Goal: Find contact information: Find contact information

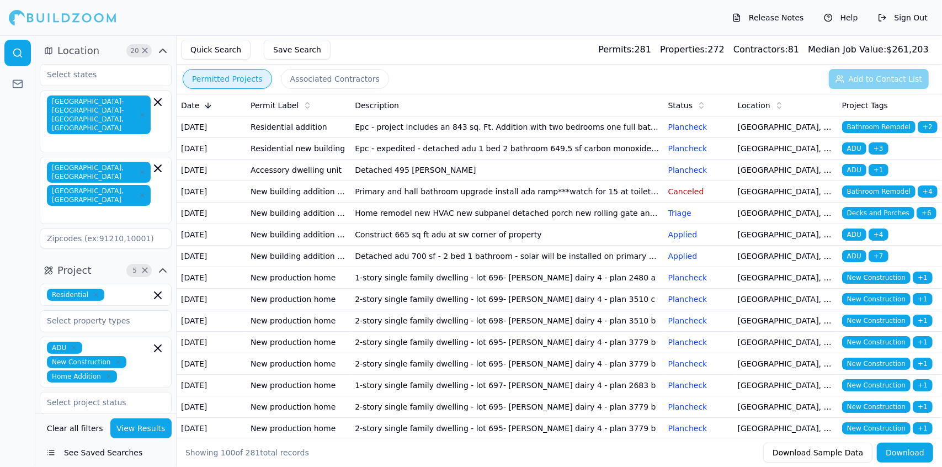
click at [589, 267] on td "Detached adu 700 sf - 2 bed 1 bathroom - solar will be installed on primary dwe…" at bounding box center [506, 256] width 313 height 22
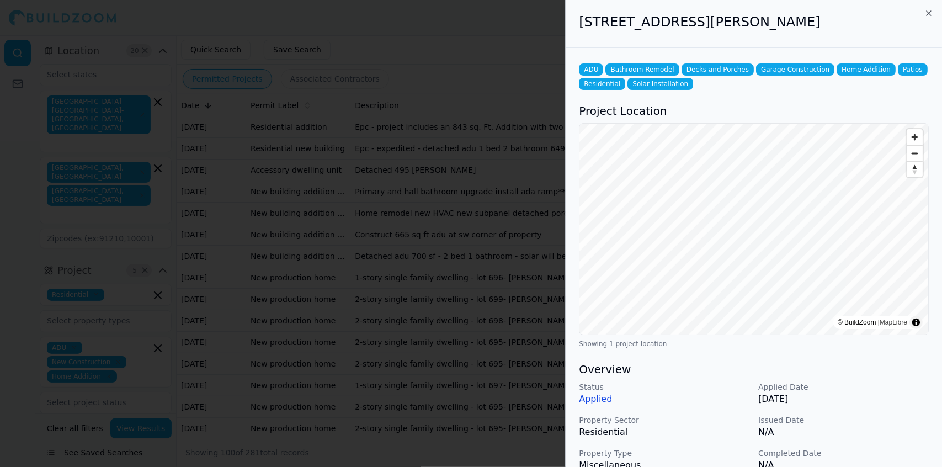
click at [494, 295] on div at bounding box center [471, 233] width 942 height 467
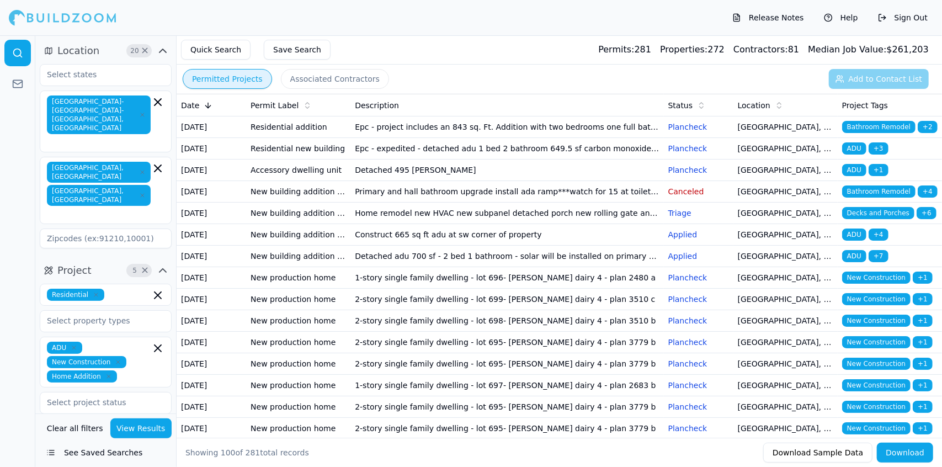
click at [493, 245] on td "Construct 665 sq ft adu at sw corner of property" at bounding box center [506, 235] width 313 height 22
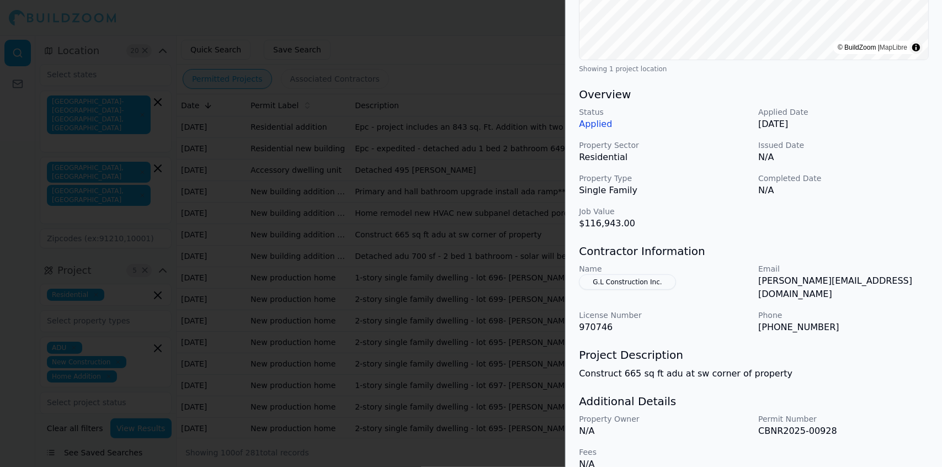
scroll to position [266, 0]
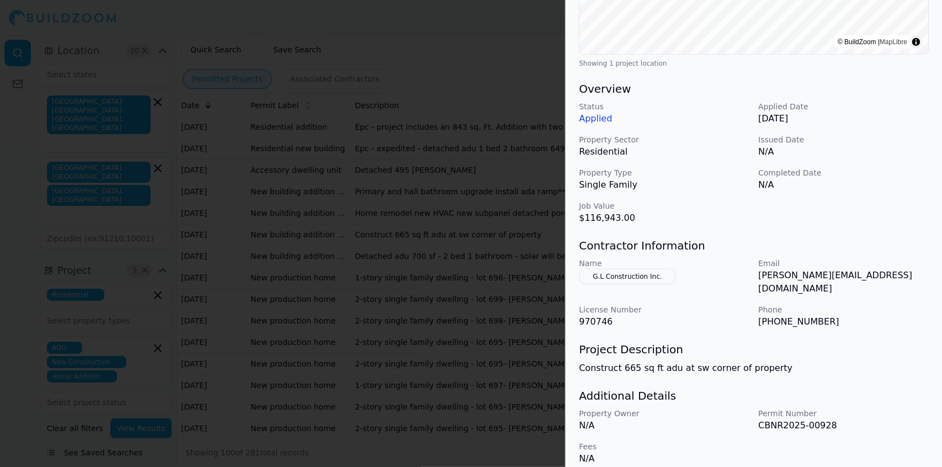
click at [507, 285] on div at bounding box center [471, 233] width 942 height 467
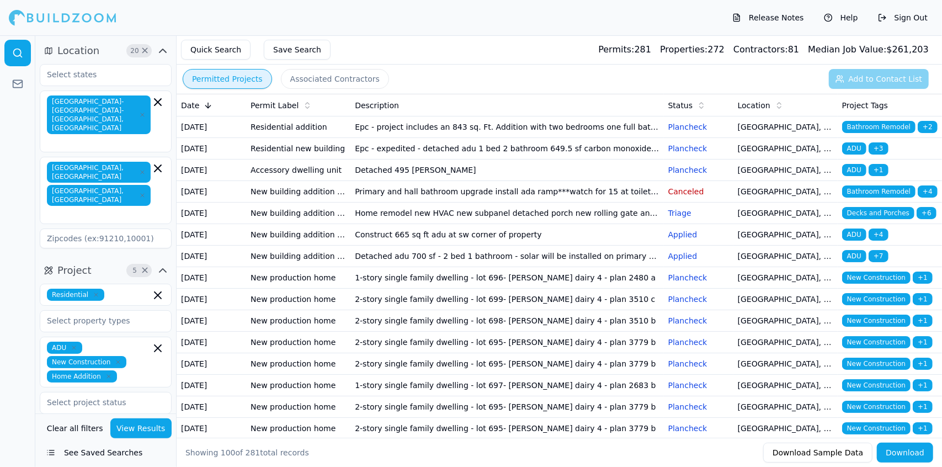
click at [507, 129] on td "Epc - project includes an 843 sq. Ft. Addition with two bedrooms one full bathr…" at bounding box center [506, 127] width 313 height 22
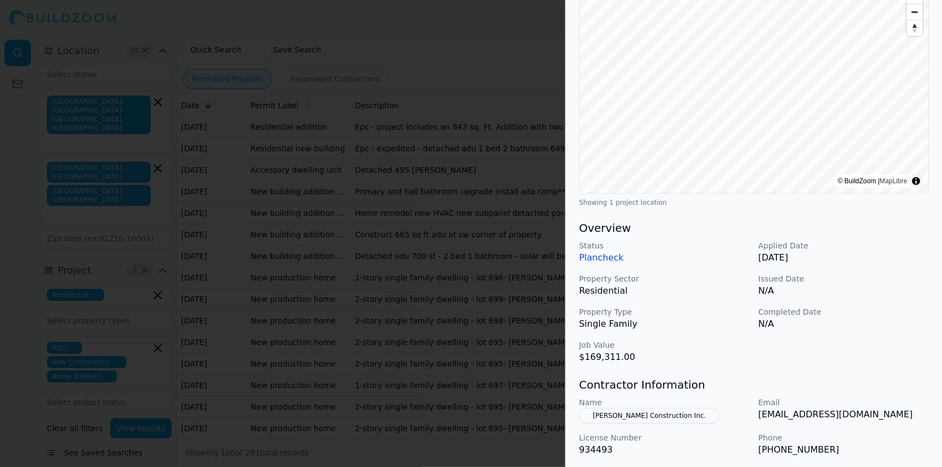
scroll to position [0, 0]
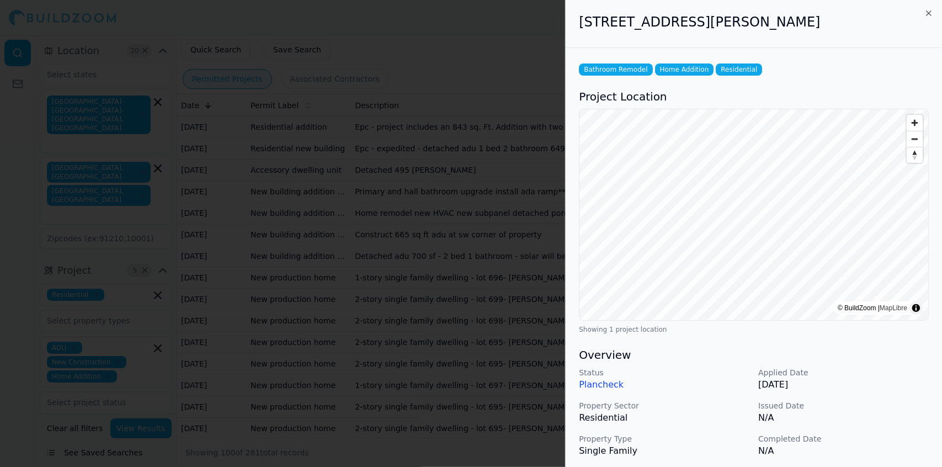
click at [515, 62] on div at bounding box center [471, 233] width 942 height 467
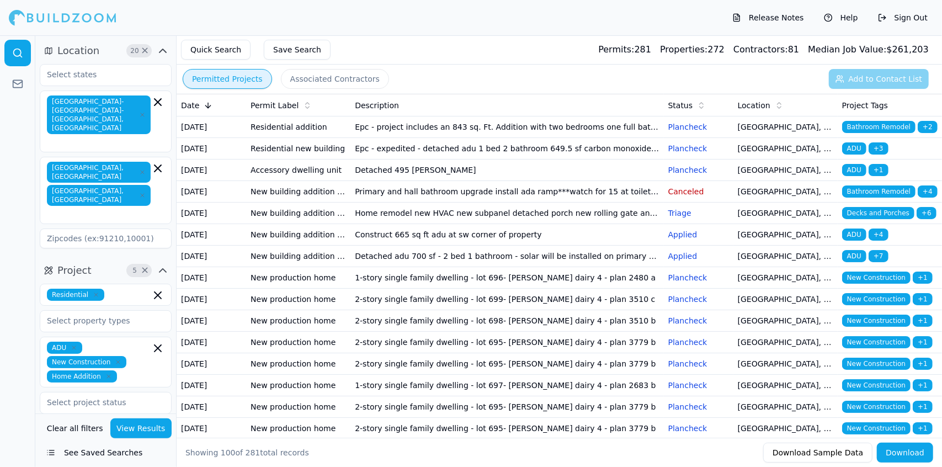
click at [442, 159] on td "Epc - expedited - detached adu 1 bed 2 bathroom 649.5 sf carbon monoxide & smok…" at bounding box center [506, 149] width 313 height 22
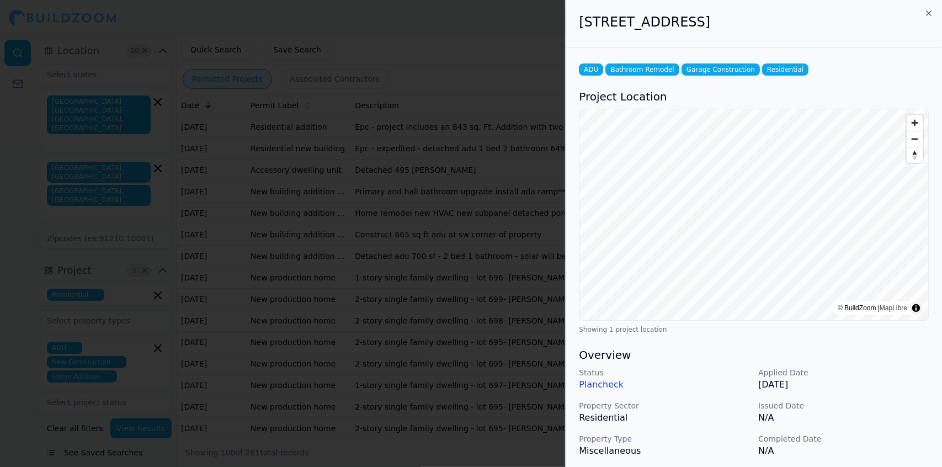
click at [448, 123] on div at bounding box center [471, 233] width 942 height 467
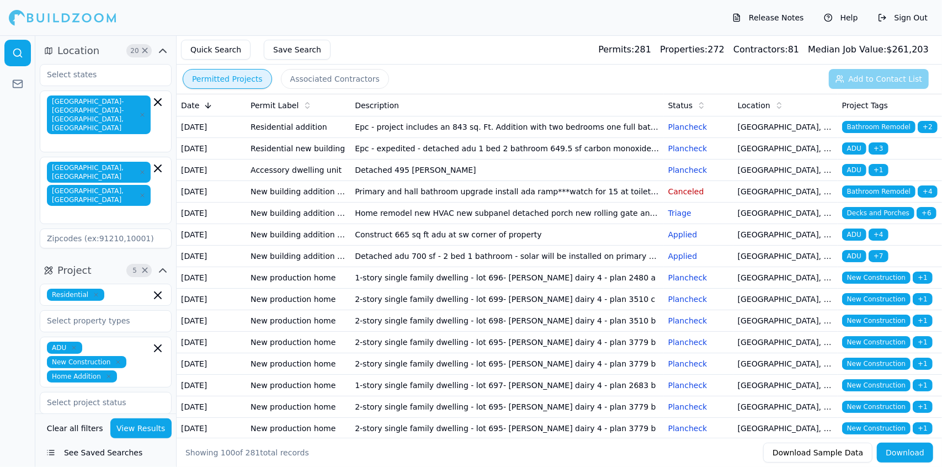
click at [400, 181] on td "Detached 495 [PERSON_NAME]" at bounding box center [506, 170] width 313 height 22
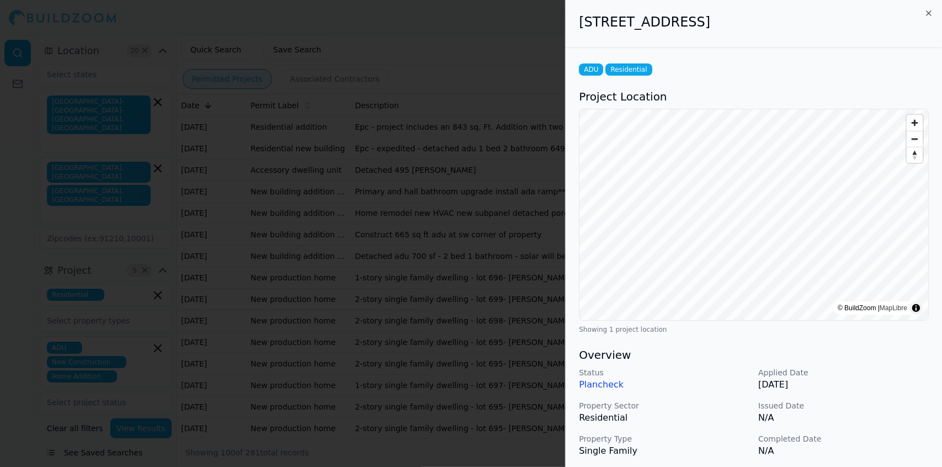
click at [478, 194] on div at bounding box center [471, 233] width 942 height 467
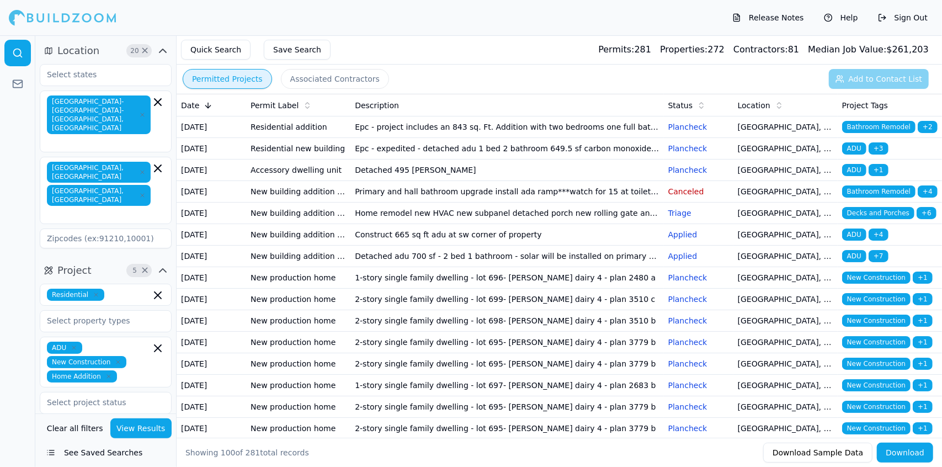
click at [484, 202] on td "Primary and hall bathroom upgrade install ada ramp***watch for 15 at toilet***" at bounding box center [506, 192] width 313 height 22
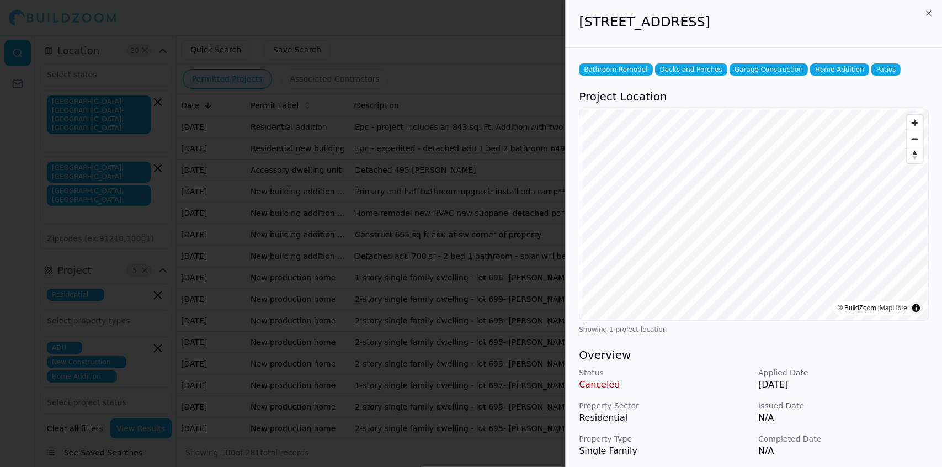
click at [481, 170] on div at bounding box center [471, 233] width 942 height 467
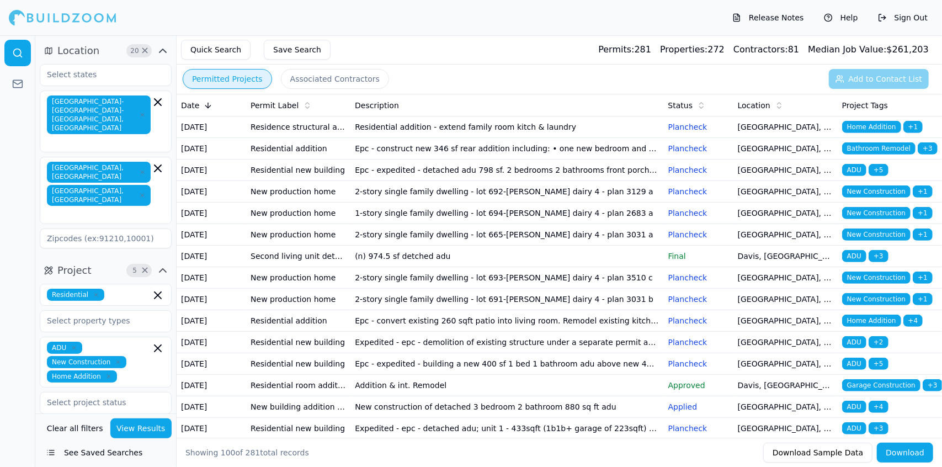
scroll to position [346, 0]
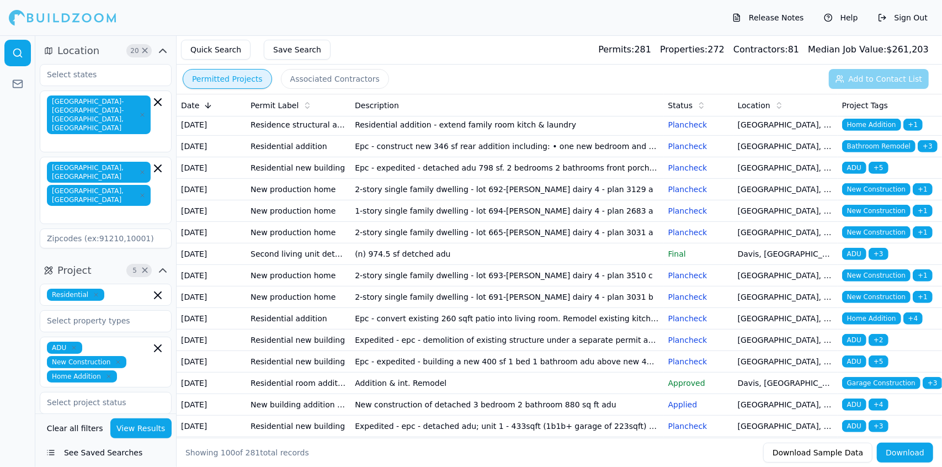
click at [478, 157] on td "Epc - construct new 346 sf rear addition including: • one new bedroom and one n…" at bounding box center [506, 147] width 313 height 22
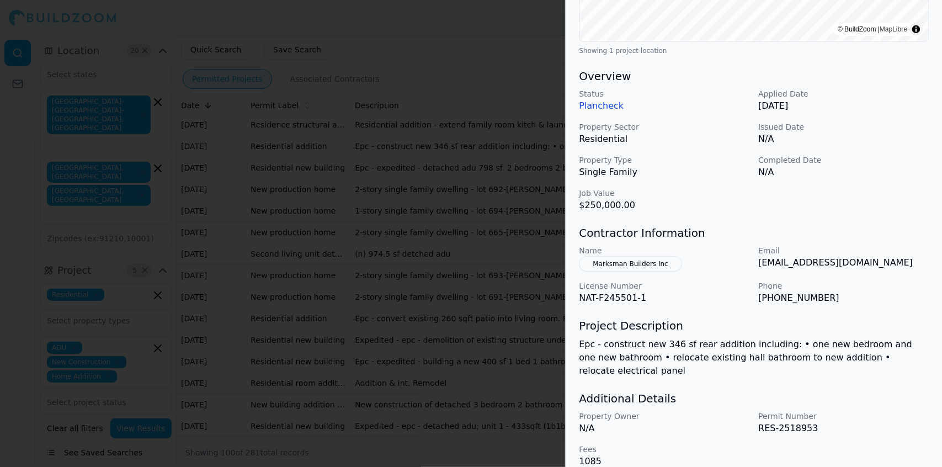
scroll to position [279, 0]
click at [519, 261] on div at bounding box center [471, 233] width 942 height 467
click at [519, 136] on td "Residential addition - extend family room kitch & laundry" at bounding box center [506, 125] width 313 height 22
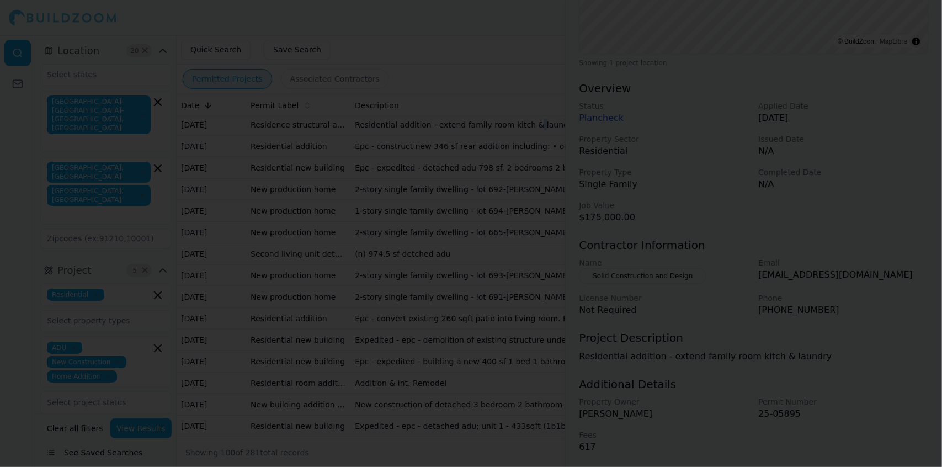
scroll to position [266, 0]
click at [519, 260] on div at bounding box center [471, 233] width 942 height 467
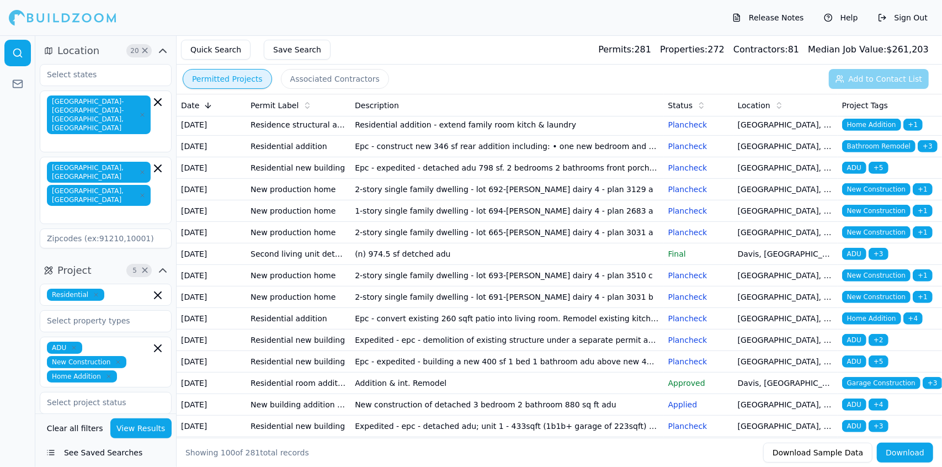
click at [528, 179] on td "Epc - expedited - detached adu 798 sf. 2 bedrooms 2 bathrooms front porch 126 s…" at bounding box center [506, 168] width 313 height 22
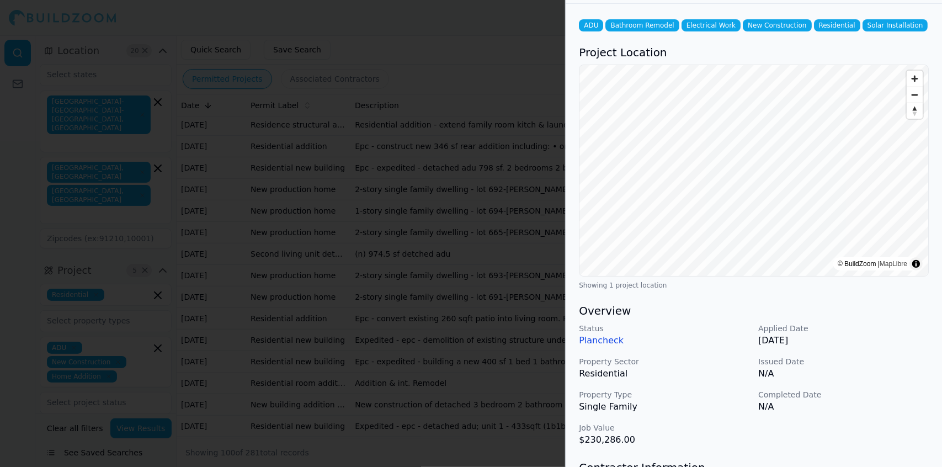
scroll to position [0, 0]
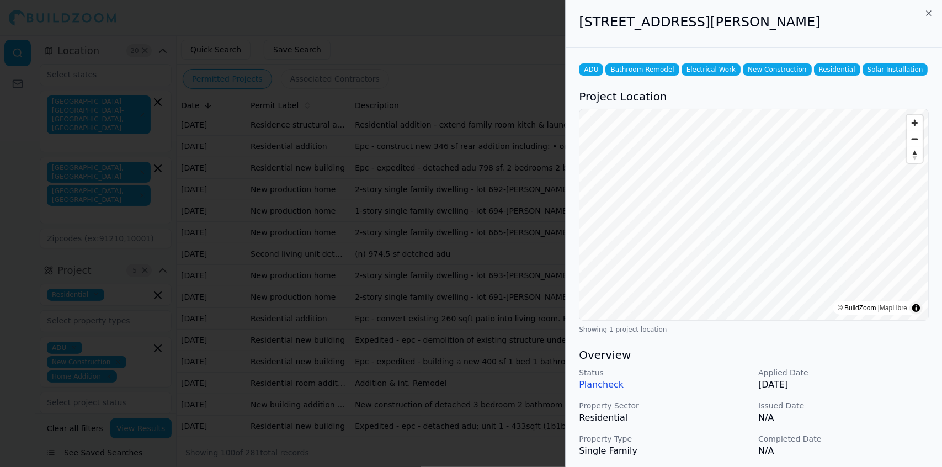
click at [496, 312] on div at bounding box center [471, 233] width 942 height 467
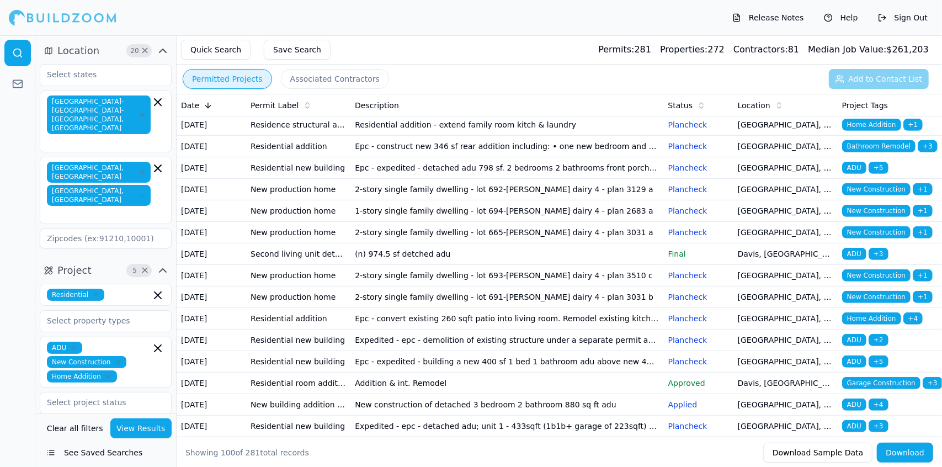
click at [480, 136] on td "Residential addition - extend family room kitch & laundry" at bounding box center [506, 125] width 313 height 22
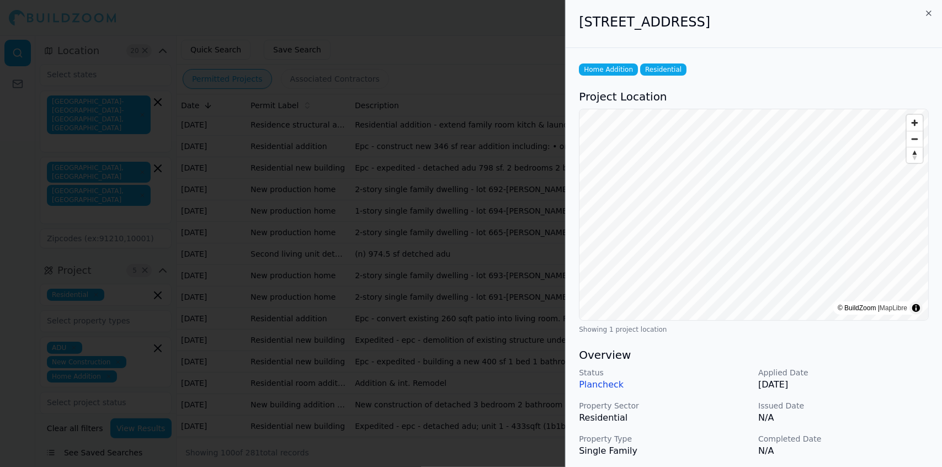
click at [494, 233] on div at bounding box center [471, 233] width 942 height 467
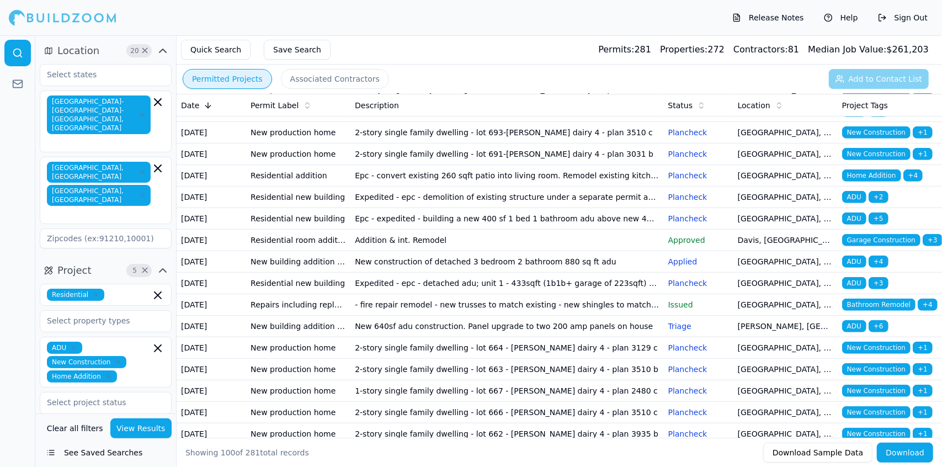
scroll to position [491, 0]
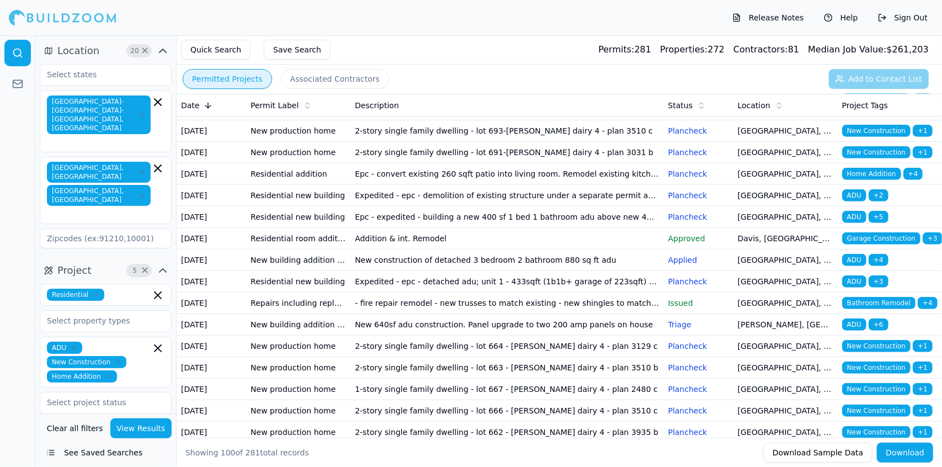
click at [432, 120] on td "(n) 974.5 sf detched adu" at bounding box center [506, 110] width 313 height 22
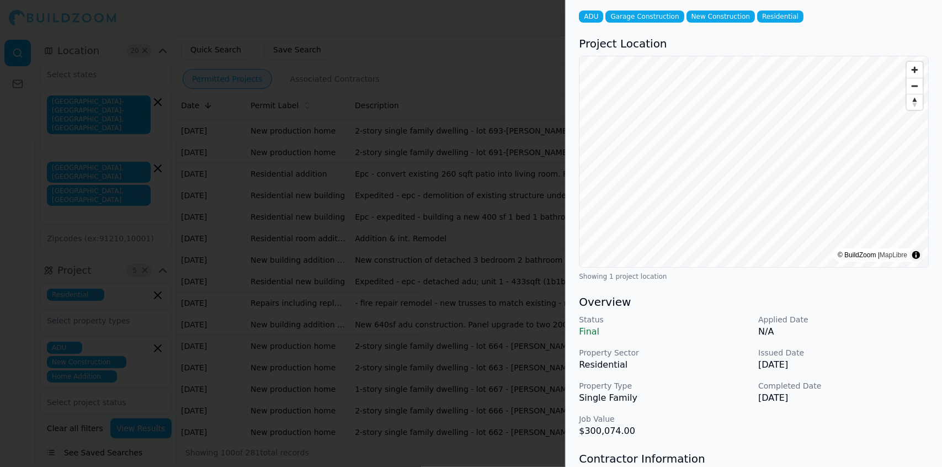
scroll to position [0, 0]
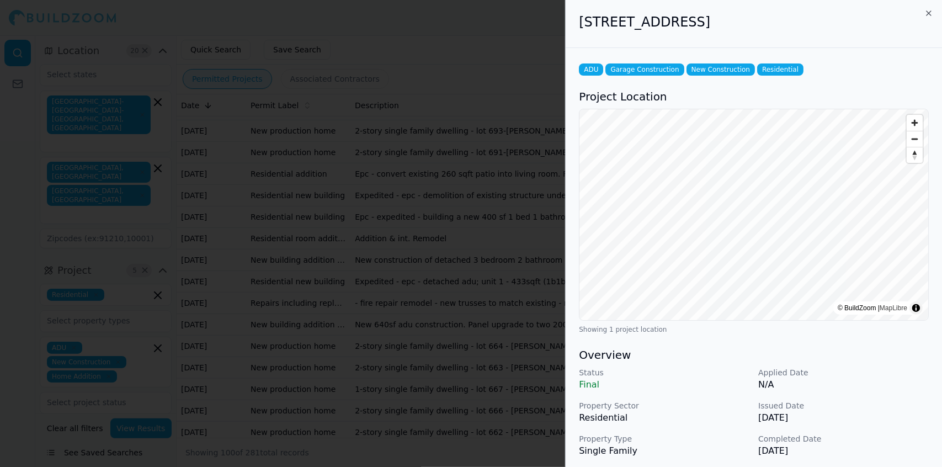
click at [421, 302] on div at bounding box center [471, 233] width 942 height 467
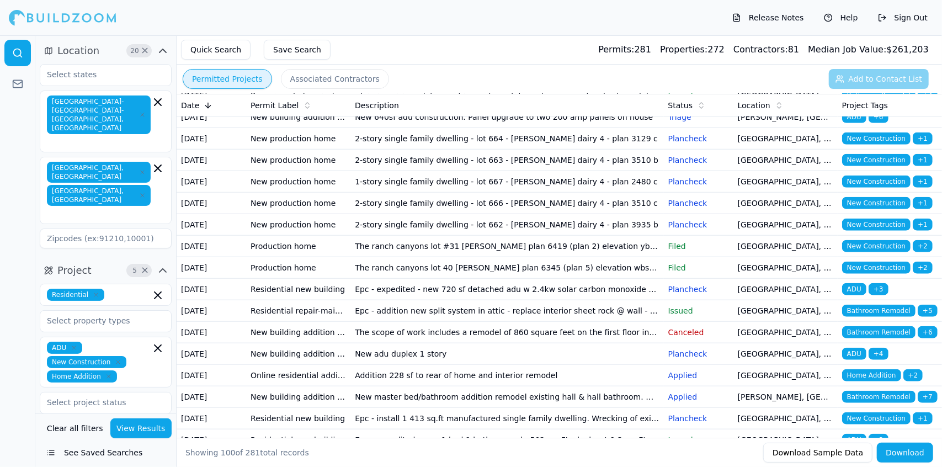
scroll to position [702, 0]
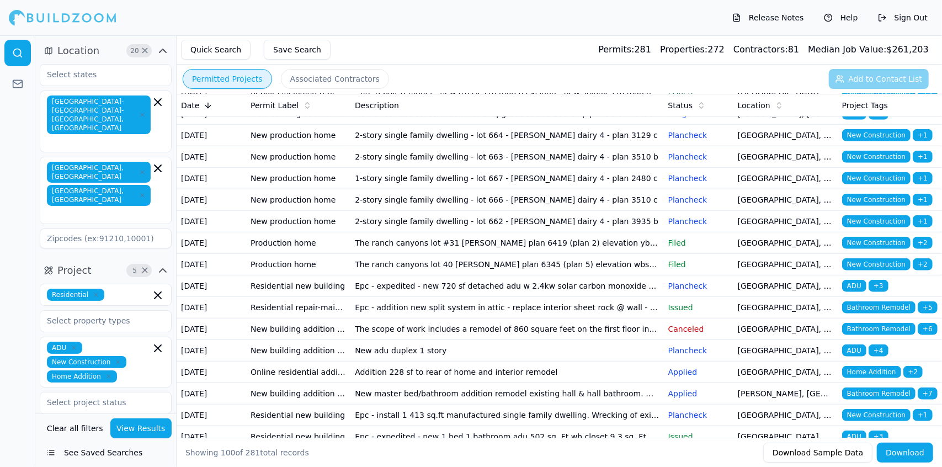
click at [430, 60] on td "New construction of detached 3 bedroom 2 bathroom 880 sq ft adu" at bounding box center [506, 50] width 313 height 22
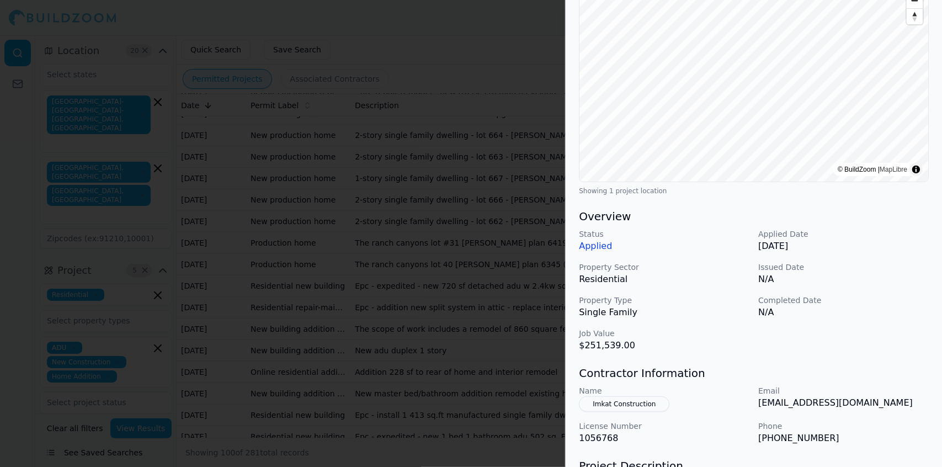
scroll to position [138, 0]
click at [404, 297] on div at bounding box center [471, 233] width 942 height 467
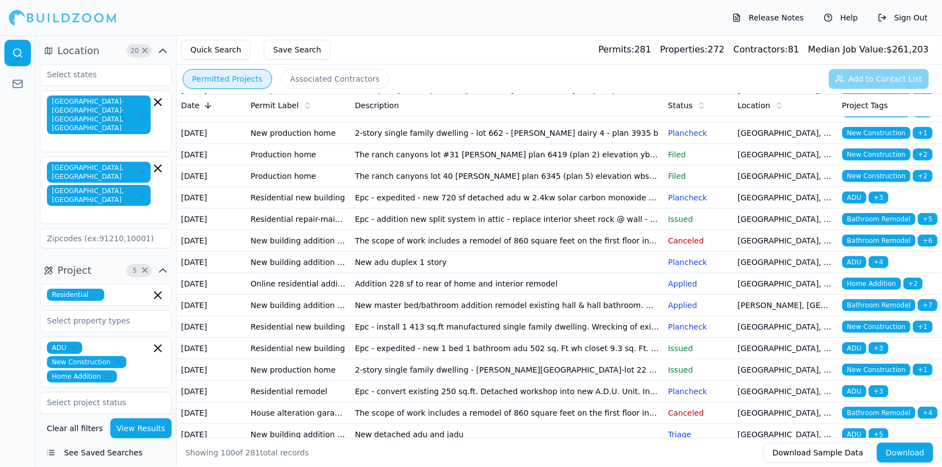
scroll to position [791, 0]
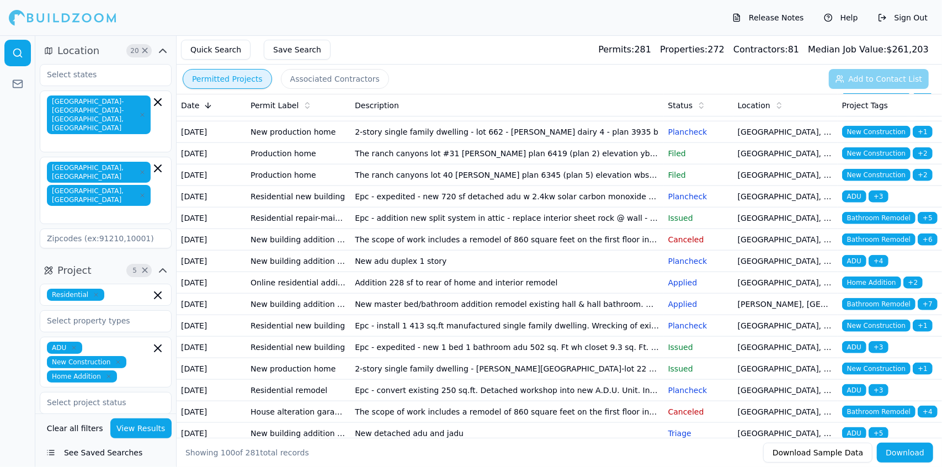
click at [511, 14] on td "- fire repair remodel - new trusses to match existing - new shingles to match e…" at bounding box center [506, 3] width 313 height 22
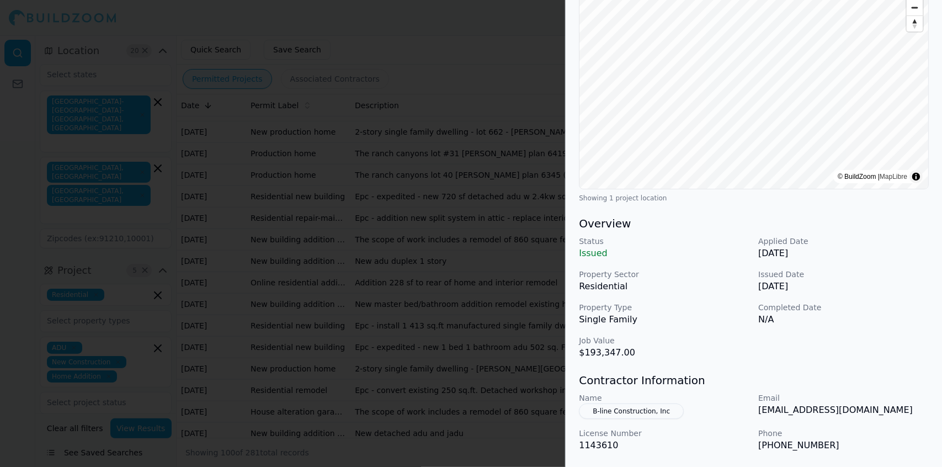
scroll to position [134, 0]
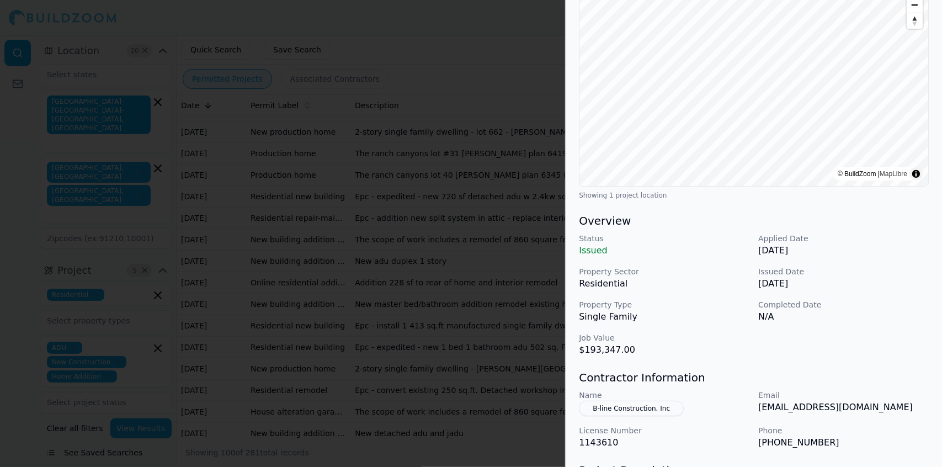
click at [498, 258] on div at bounding box center [471, 233] width 942 height 467
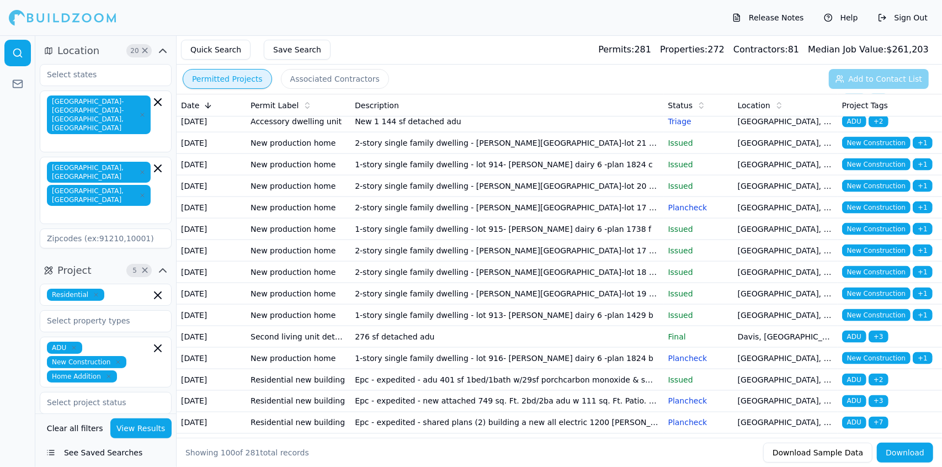
scroll to position [1130, 0]
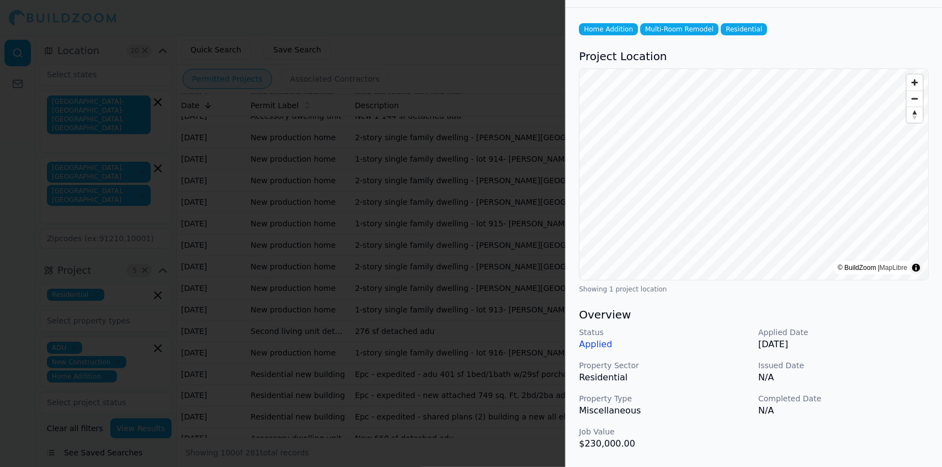
scroll to position [0, 0]
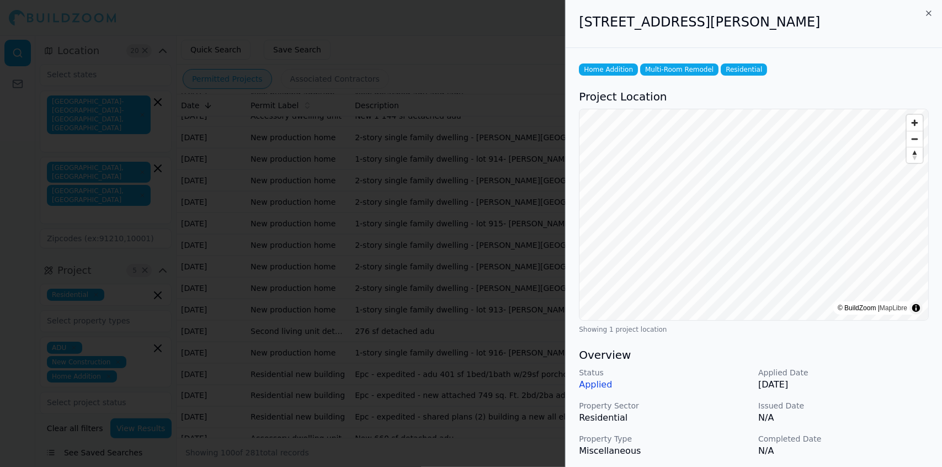
click at [472, 294] on div at bounding box center [471, 233] width 942 height 467
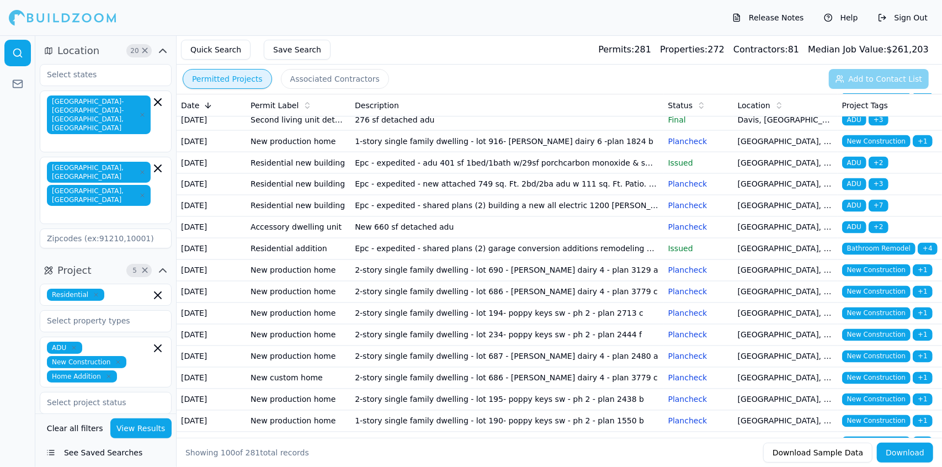
scroll to position [1343, 0]
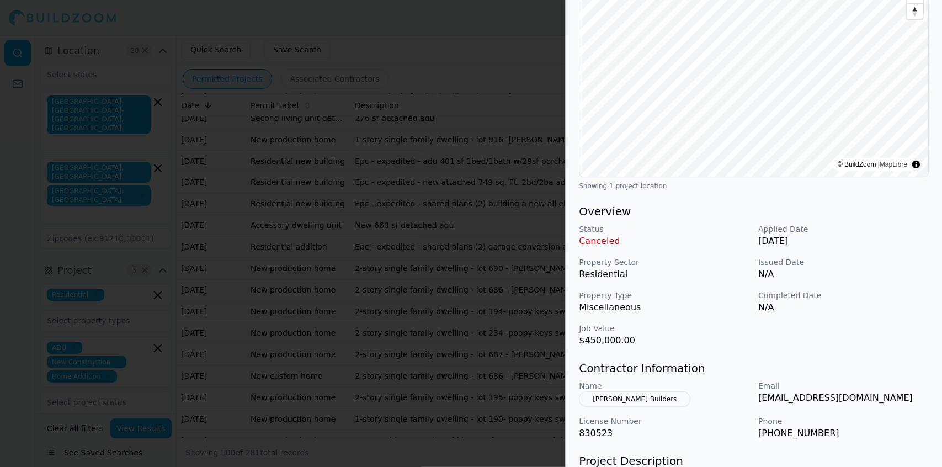
scroll to position [144, 0]
click at [492, 292] on div at bounding box center [471, 233] width 942 height 467
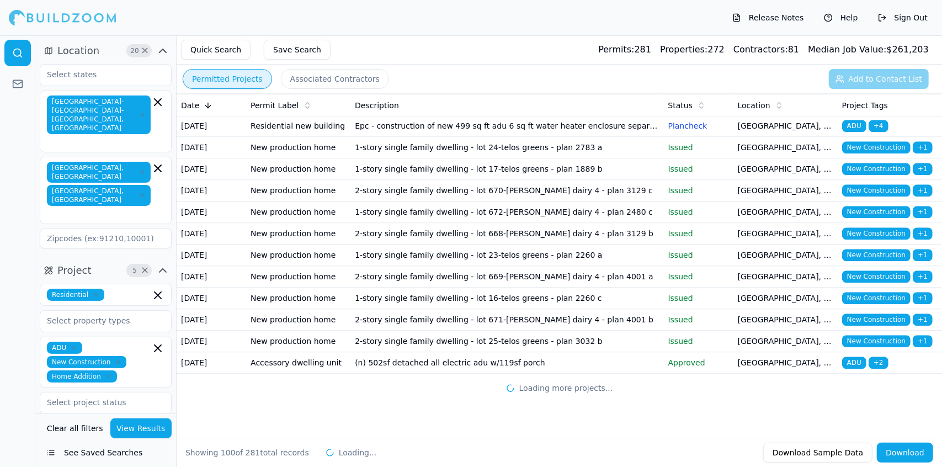
scroll to position [2304, 0]
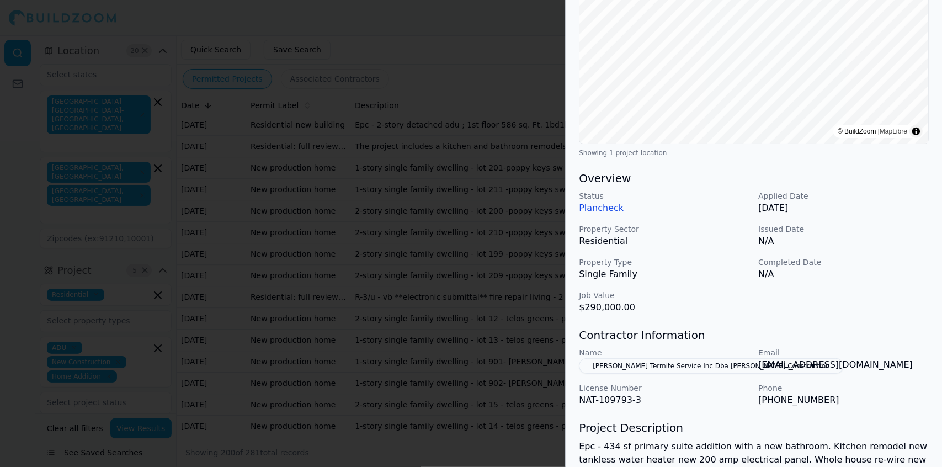
scroll to position [195, 0]
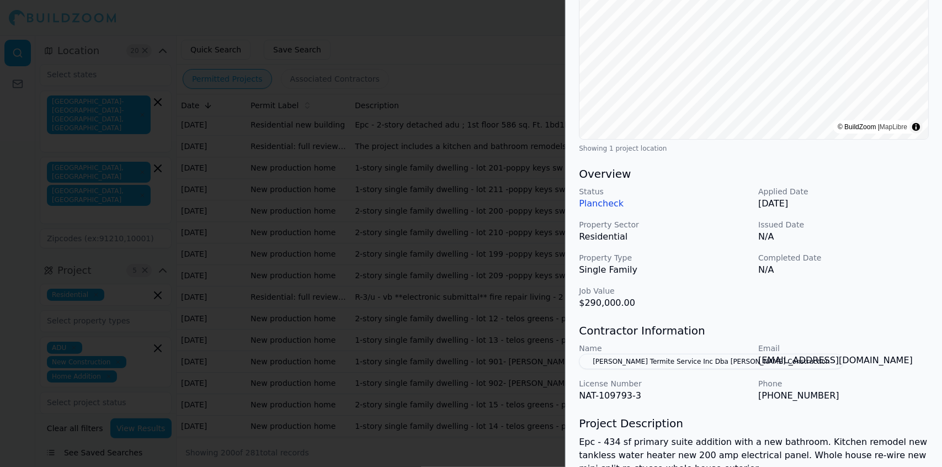
click at [491, 212] on div at bounding box center [471, 233] width 942 height 467
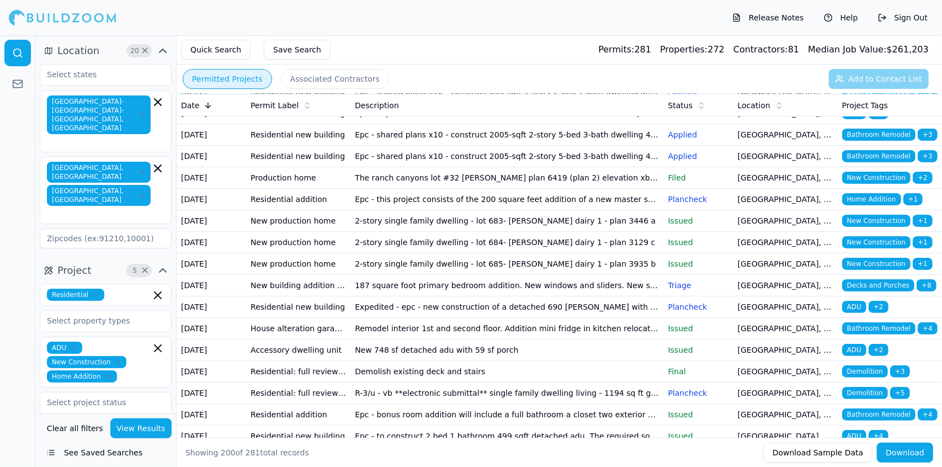
scroll to position [2980, 0]
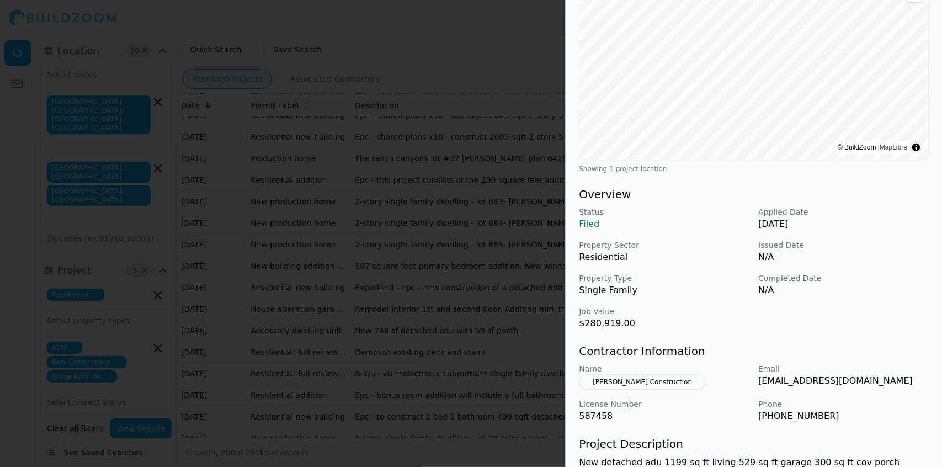
scroll to position [165, 0]
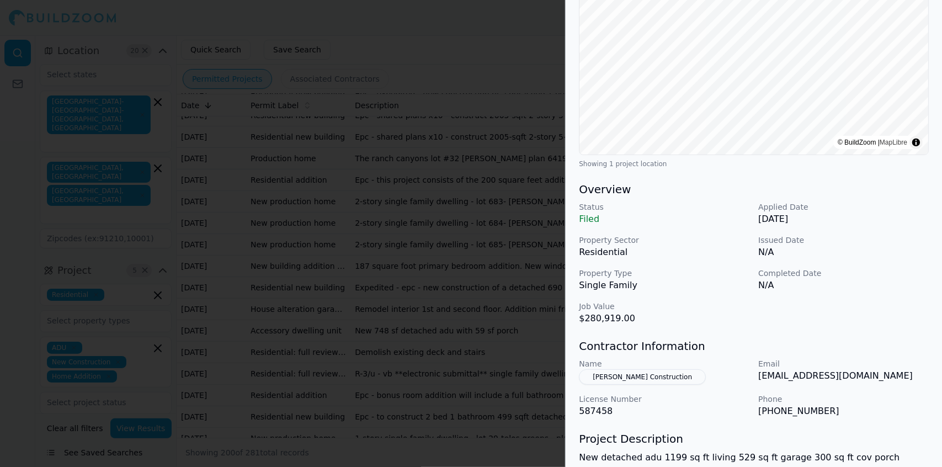
click at [341, 247] on div at bounding box center [471, 233] width 942 height 467
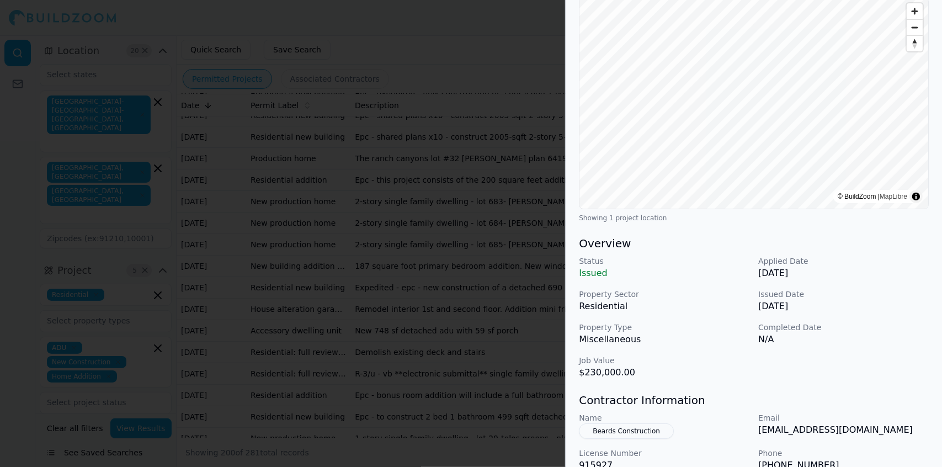
scroll to position [113, 0]
click at [396, 234] on div at bounding box center [471, 233] width 942 height 467
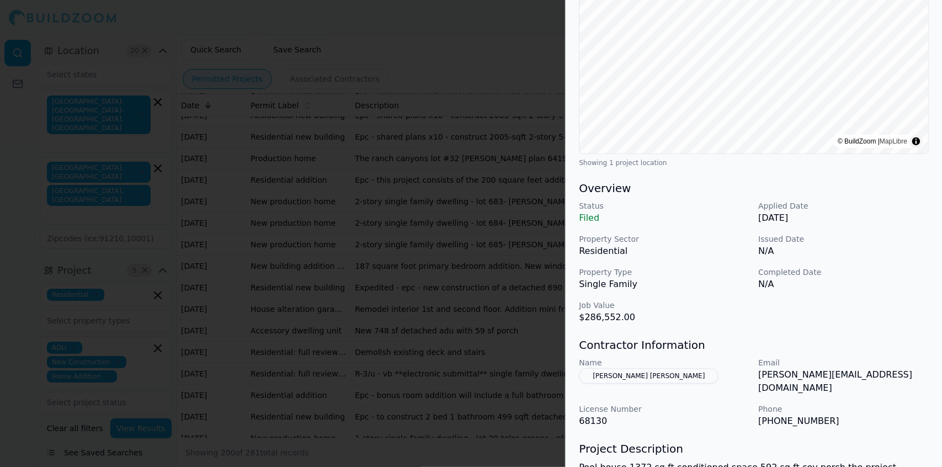
scroll to position [183, 0]
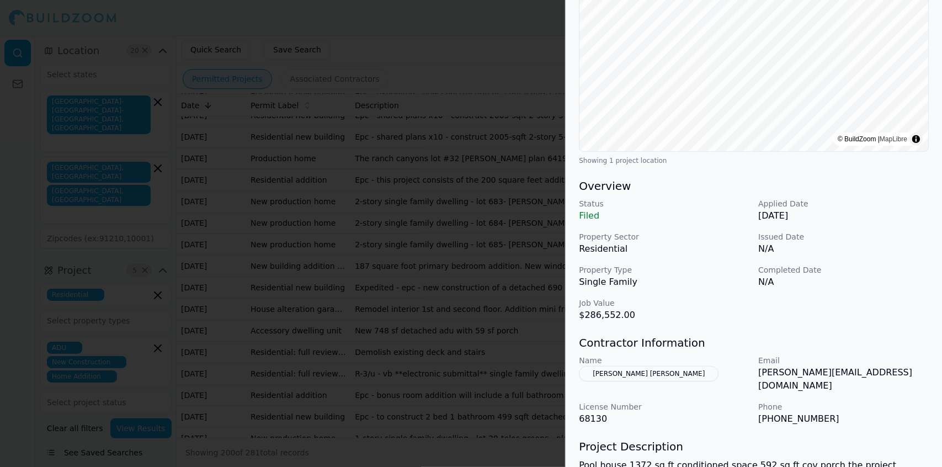
click at [396, 184] on div at bounding box center [471, 233] width 942 height 467
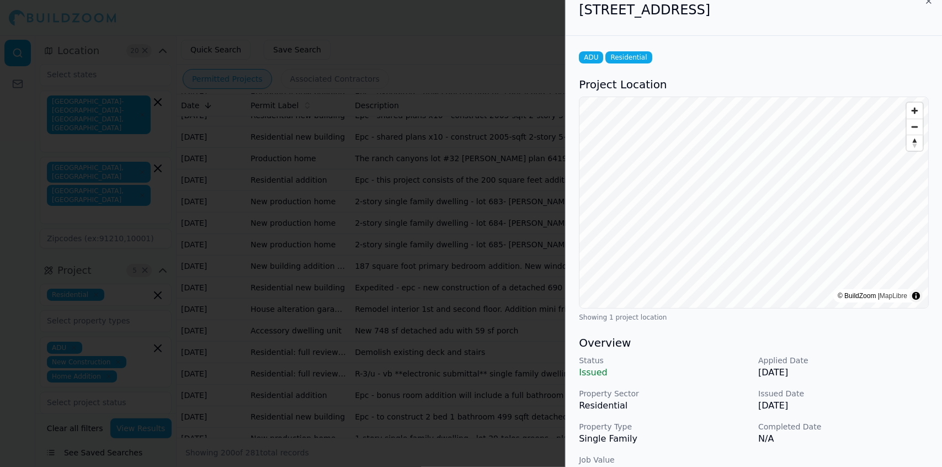
scroll to position [0, 0]
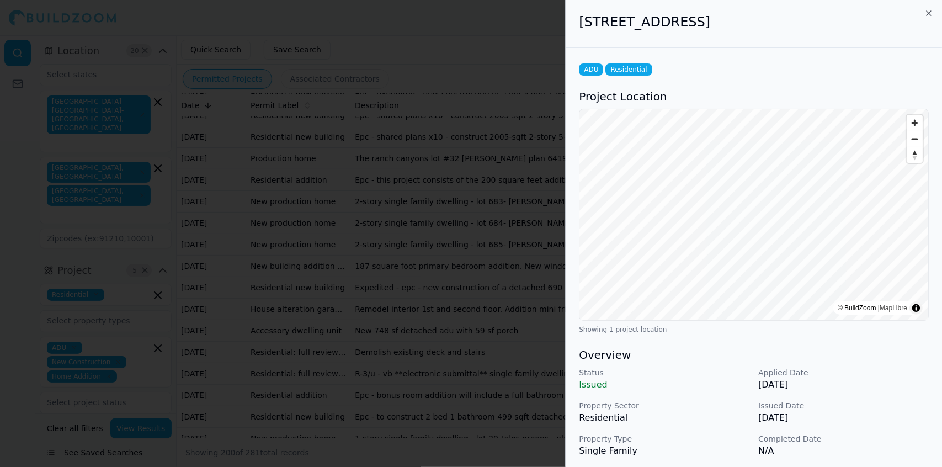
click at [391, 273] on div at bounding box center [471, 233] width 942 height 467
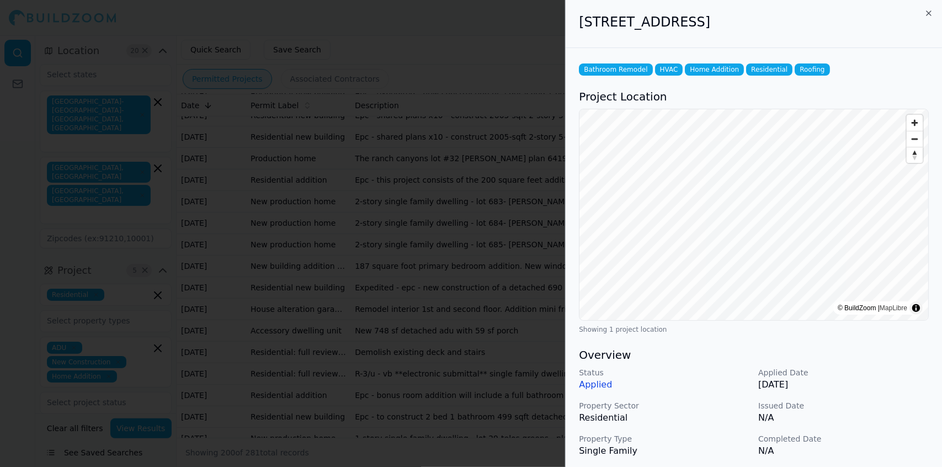
click at [517, 92] on div at bounding box center [471, 233] width 942 height 467
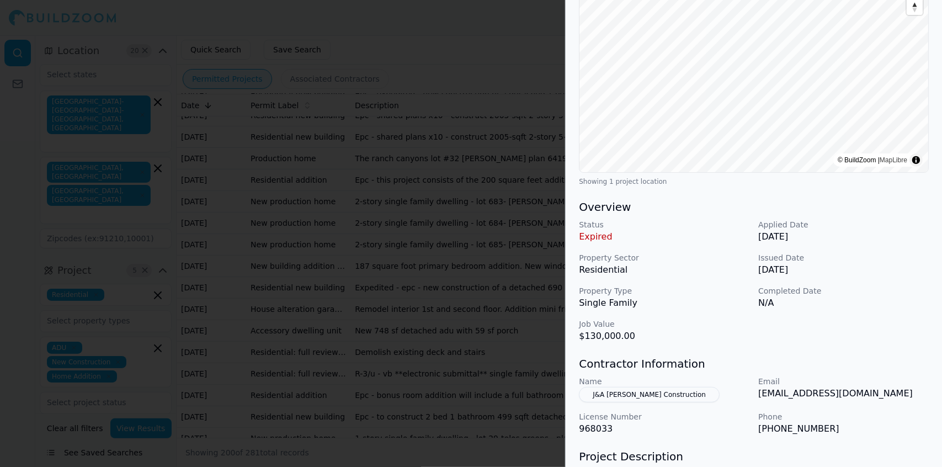
scroll to position [149, 0]
click at [499, 137] on div at bounding box center [471, 233] width 942 height 467
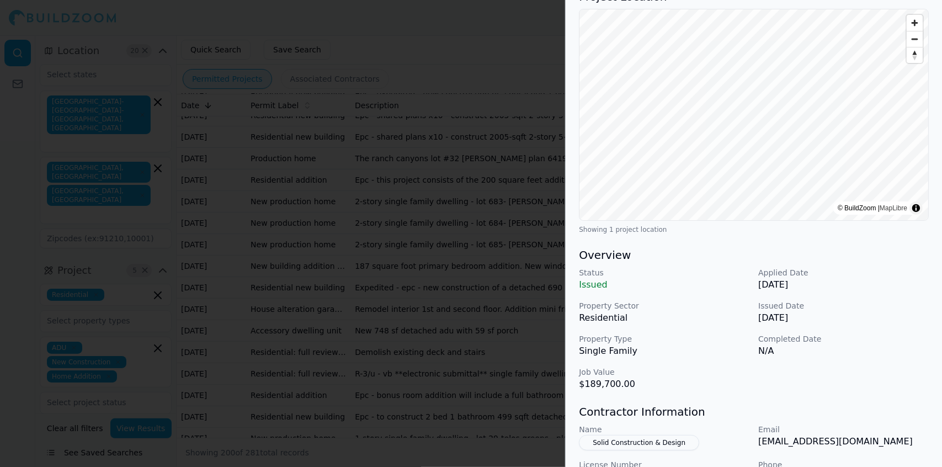
scroll to position [100, 0]
click at [484, 172] on div at bounding box center [471, 233] width 942 height 467
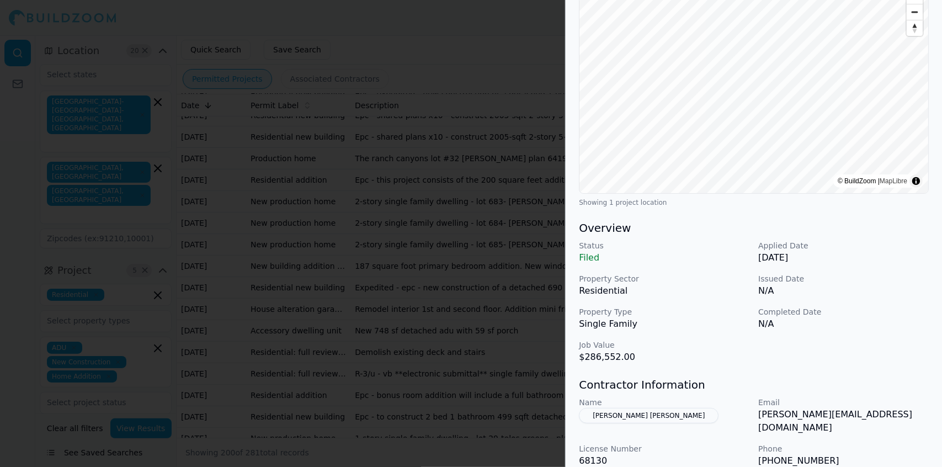
scroll to position [143, 0]
click at [453, 194] on div at bounding box center [471, 233] width 942 height 467
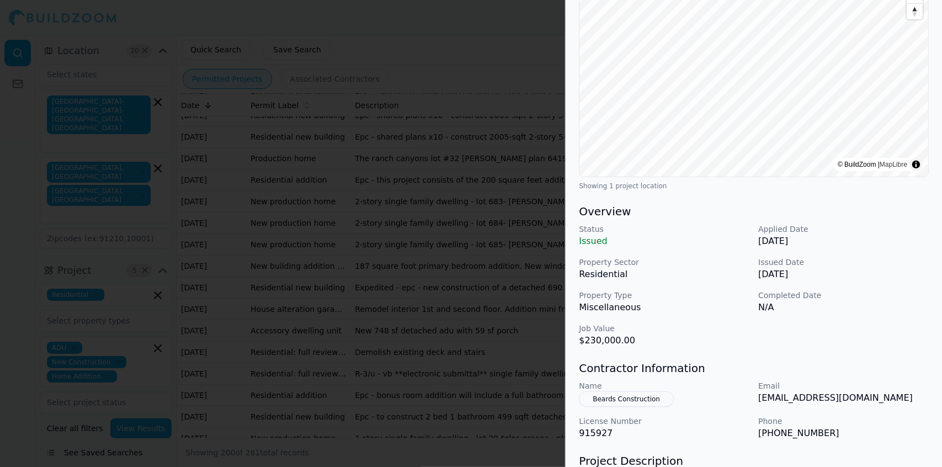
scroll to position [146, 0]
click at [502, 281] on div at bounding box center [471, 233] width 942 height 467
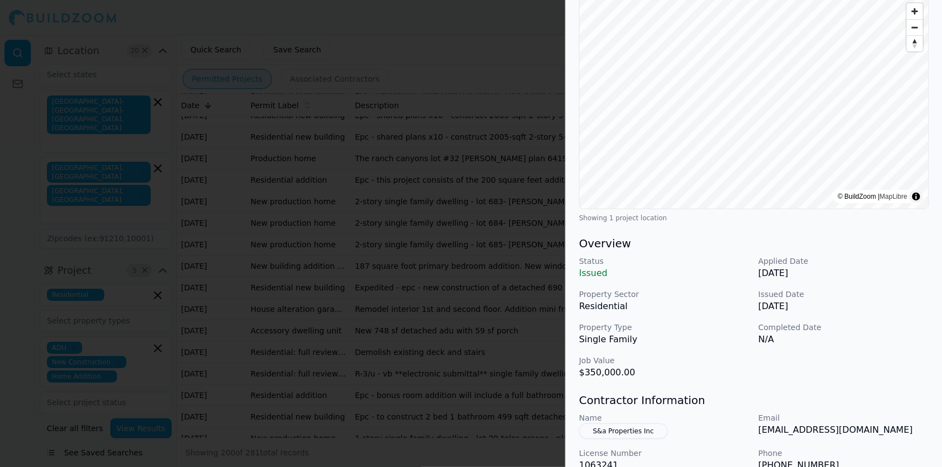
scroll to position [112, 0]
click at [499, 244] on div at bounding box center [471, 233] width 942 height 467
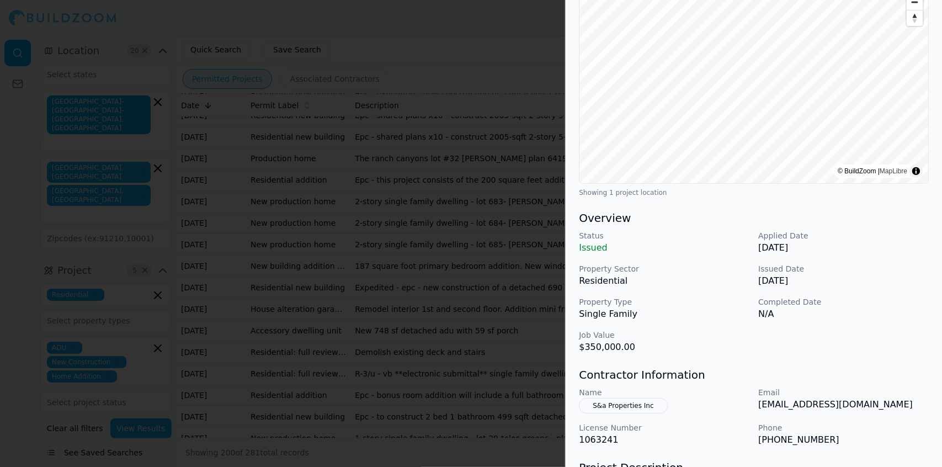
scroll to position [141, 0]
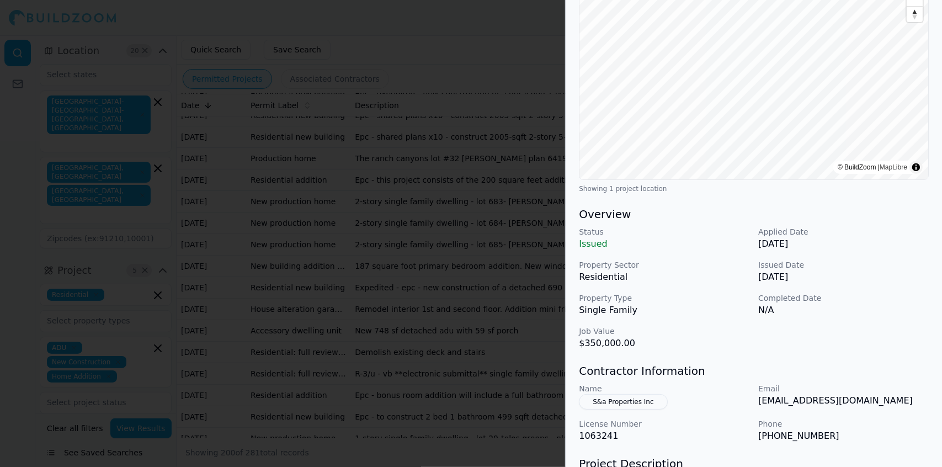
click at [461, 253] on div at bounding box center [471, 233] width 942 height 467
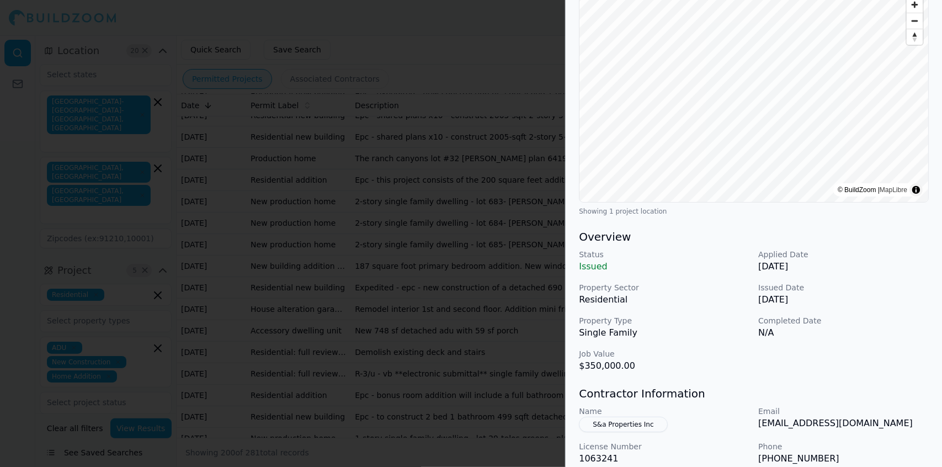
scroll to position [118, 0]
click at [462, 245] on div at bounding box center [471, 233] width 942 height 467
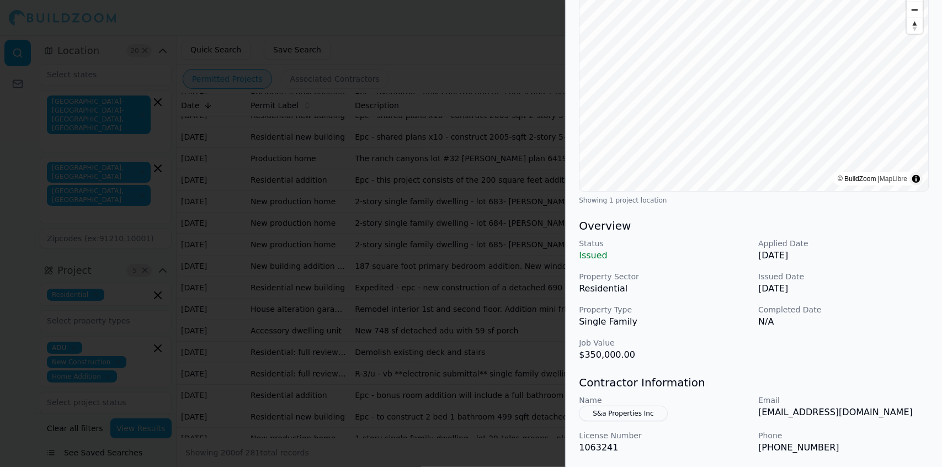
scroll to position [133, 0]
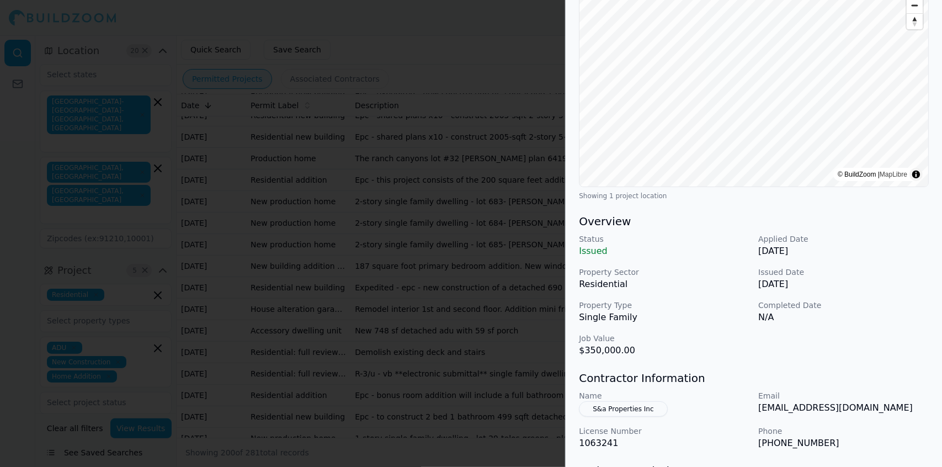
click at [461, 288] on div at bounding box center [471, 233] width 942 height 467
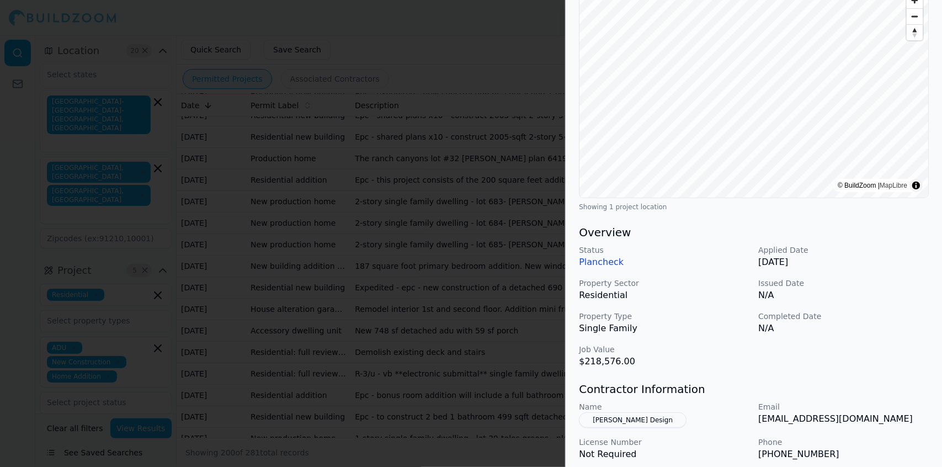
scroll to position [137, 0]
click at [462, 328] on div at bounding box center [471, 233] width 942 height 467
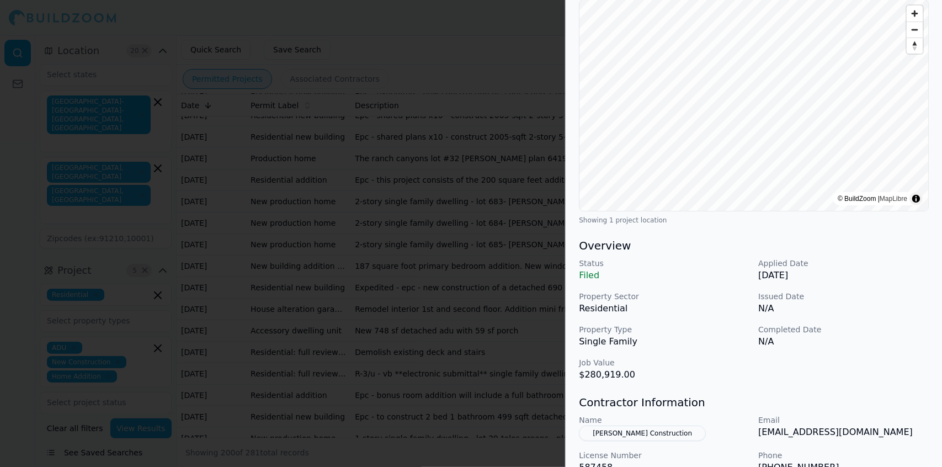
scroll to position [0, 0]
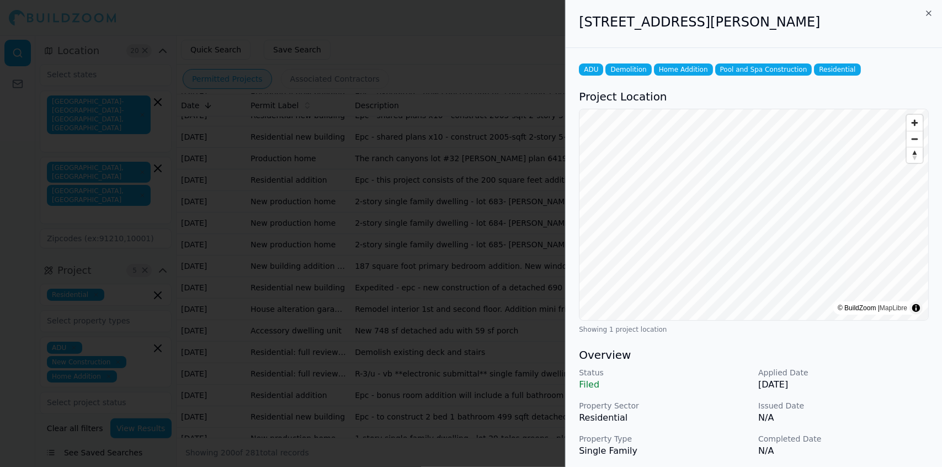
drag, startPoint x: 816, startPoint y: 26, endPoint x: 571, endPoint y: 45, distance: 245.6
click at [571, 45] on div "[STREET_ADDRESS][PERSON_NAME]" at bounding box center [753, 24] width 376 height 48
copy h2 "[STREET_ADDRESS][PERSON_NAME]"
click at [480, 200] on div at bounding box center [471, 233] width 942 height 467
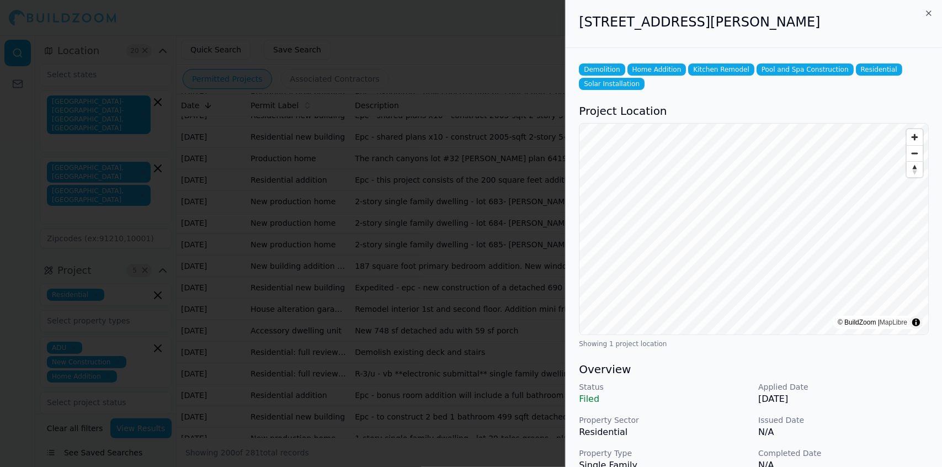
click at [425, 249] on div at bounding box center [471, 233] width 942 height 467
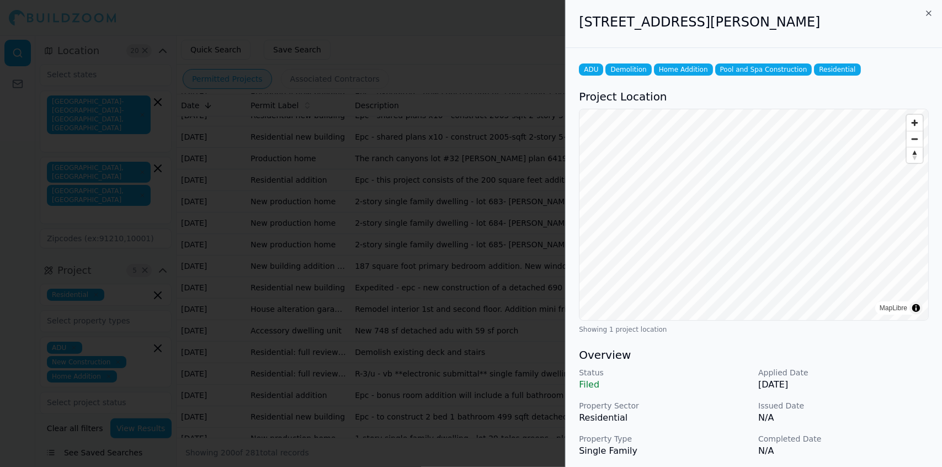
click at [297, 200] on div at bounding box center [471, 233] width 942 height 467
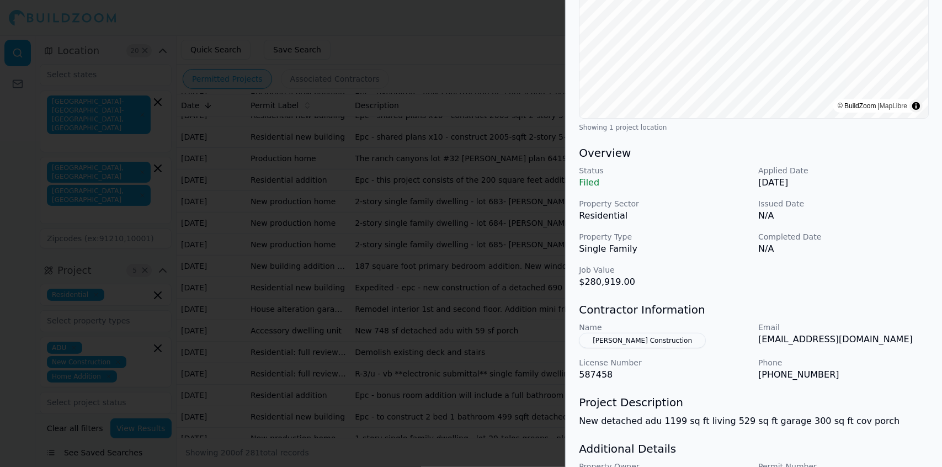
scroll to position [266, 0]
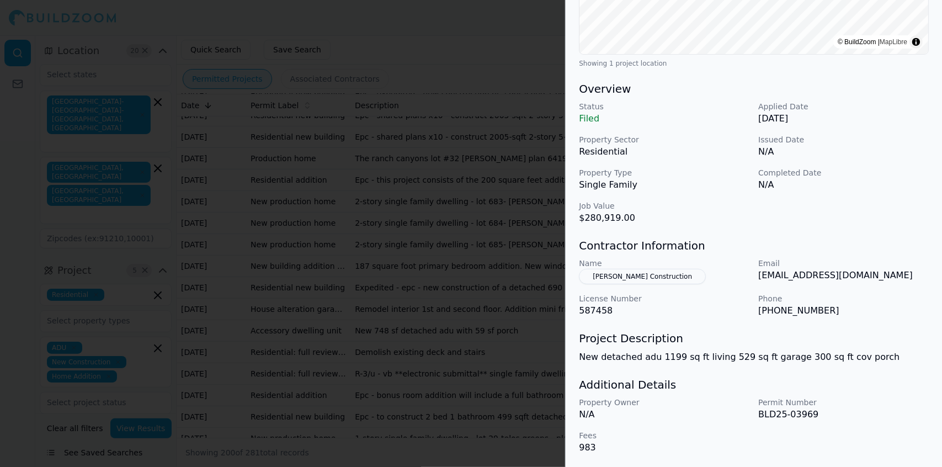
click at [660, 274] on button "[PERSON_NAME] Construction" at bounding box center [642, 276] width 127 height 15
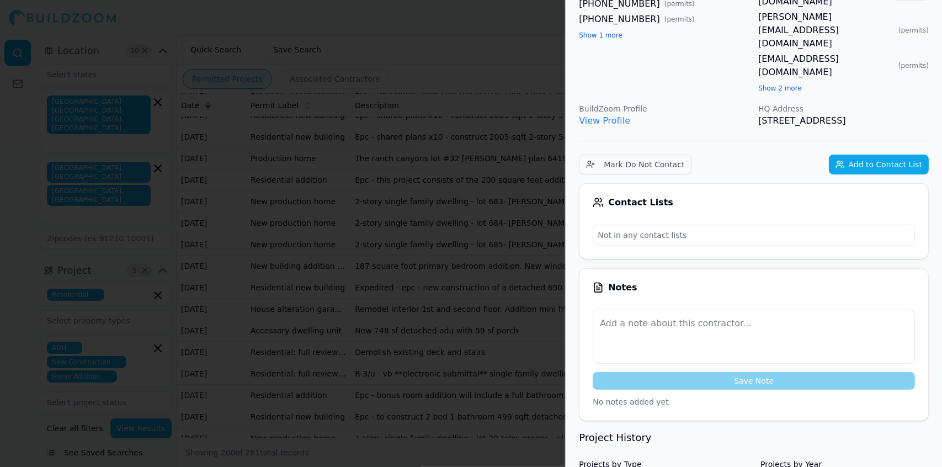
scroll to position [0, 0]
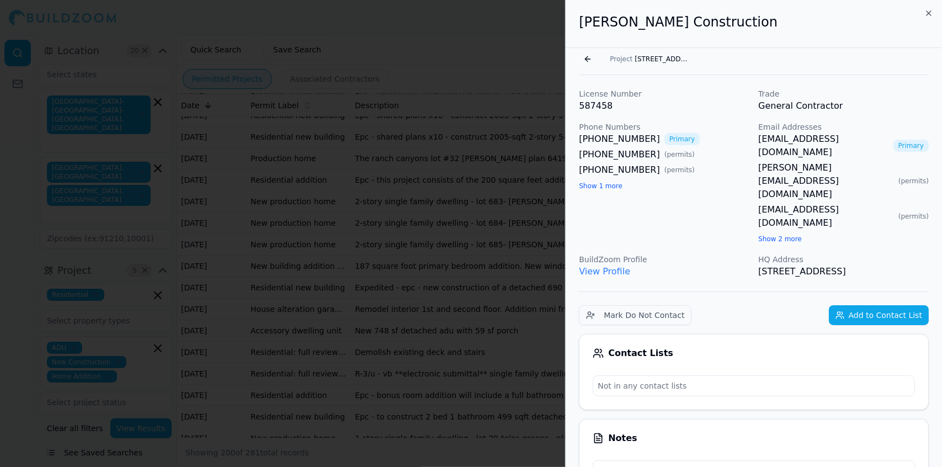
drag, startPoint x: 887, startPoint y: 216, endPoint x: 580, endPoint y: 29, distance: 358.9
copy div "[PERSON_NAME] Construction Go back Project [STREET_ADDRESS][PERSON_NAME] Licens…"
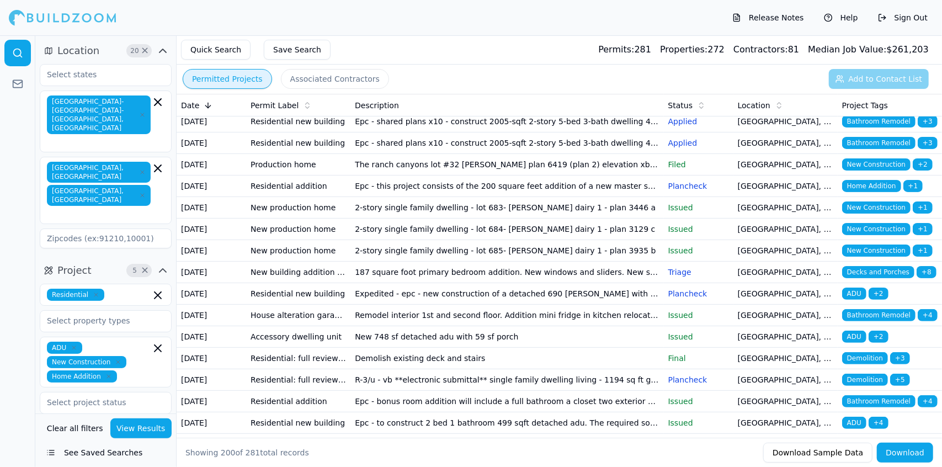
scroll to position [2987, 0]
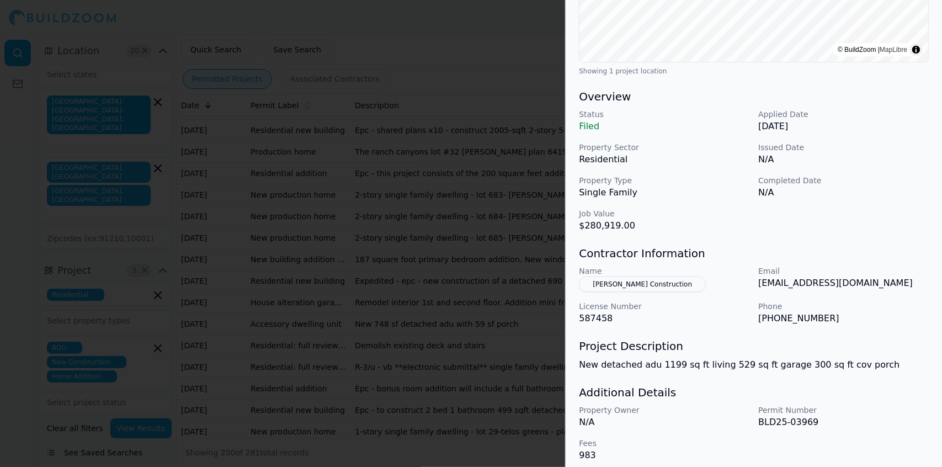
scroll to position [266, 0]
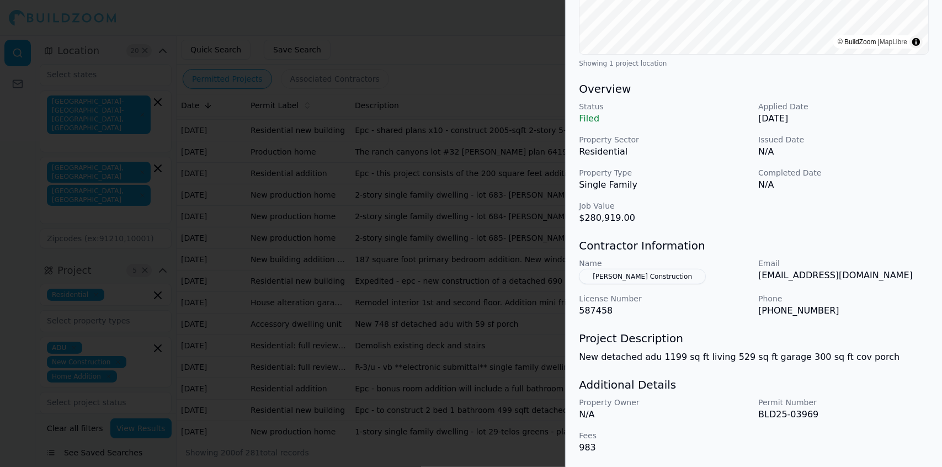
click at [599, 270] on button "[PERSON_NAME] Construction" at bounding box center [642, 276] width 127 height 15
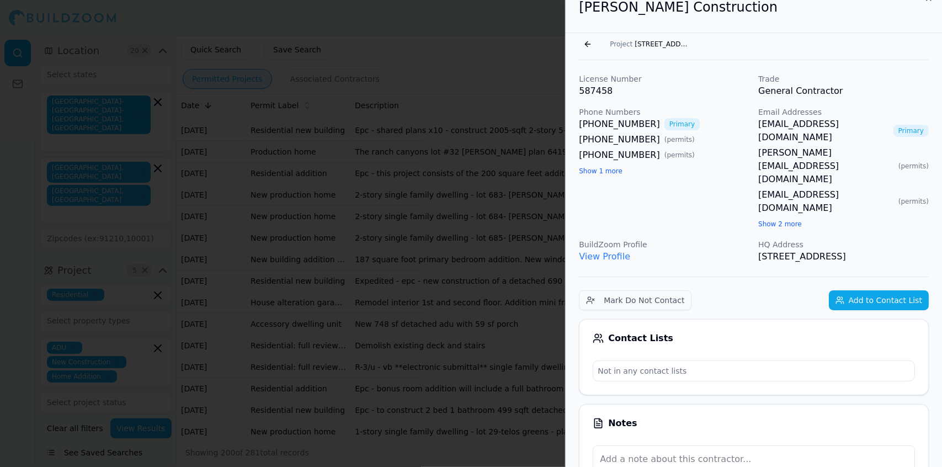
scroll to position [0, 0]
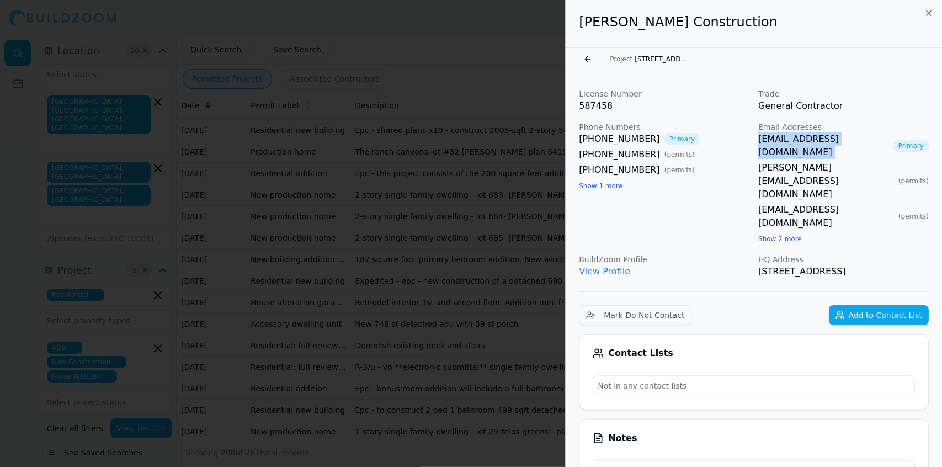
drag, startPoint x: 873, startPoint y: 137, endPoint x: 756, endPoint y: 143, distance: 117.1
click at [756, 143] on div "License Number 587458 Trade General Contractor Phone Numbers (530) 979-0348 Pri…" at bounding box center [754, 183] width 350 height 190
copy link "[EMAIL_ADDRESS][DOMAIN_NAME]"
click at [915, 190] on div "glenthomasbuilt@gmail.com Primary glen@glenthomasbuilt.com ( permits ) glenthom…" at bounding box center [843, 188] width 170 height 113
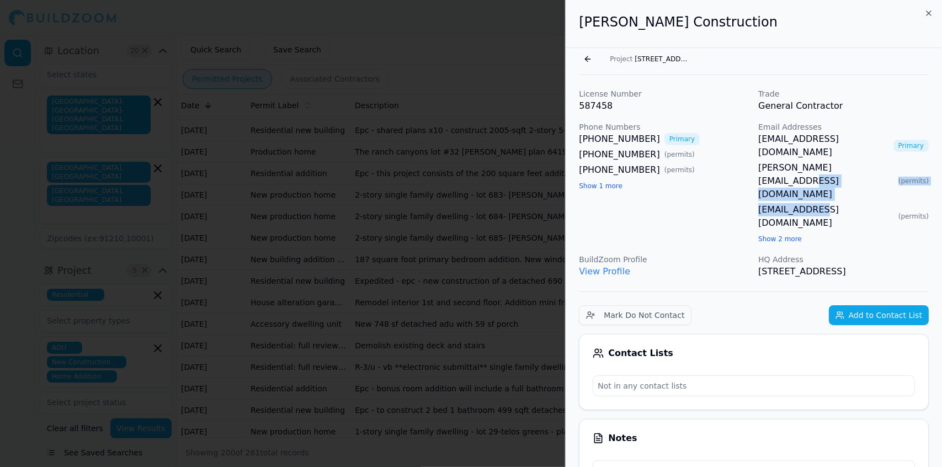
drag, startPoint x: 867, startPoint y: 154, endPoint x: 817, endPoint y: 162, distance: 49.7
click at [817, 162] on div "glenthomasbuilt@gmail.com Primary glen@glenthomasbuilt.com ( permits ) glenthom…" at bounding box center [843, 188] width 170 height 113
click at [843, 334] on div "Contact Lists Not in any contact lists" at bounding box center [754, 372] width 350 height 76
click at [834, 376] on p "Not in any contact lists" at bounding box center [753, 386] width 321 height 20
drag, startPoint x: 753, startPoint y: 157, endPoint x: 862, endPoint y: 160, distance: 108.7
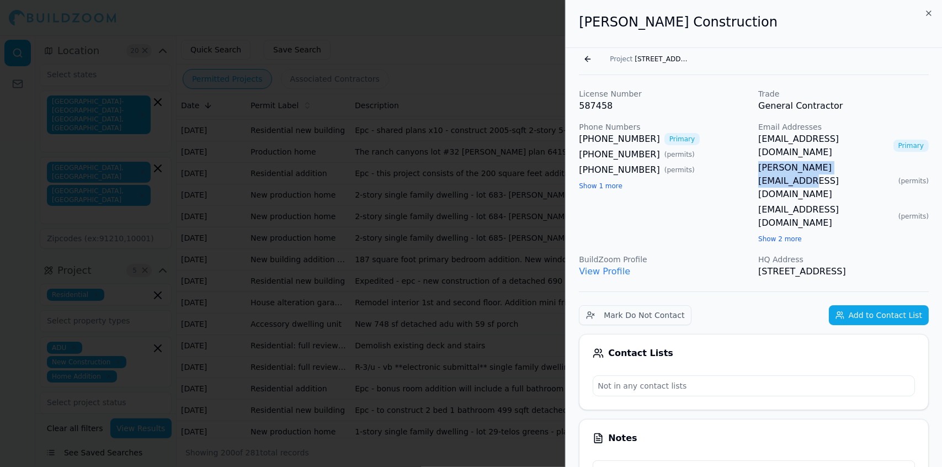
click at [862, 160] on div "License Number 587458 Trade General Contractor Phone Numbers (530) 979-0348 Pri…" at bounding box center [754, 183] width 350 height 190
copy link "[PERSON_NAME][EMAIL_ADDRESS][DOMAIN_NAME]"
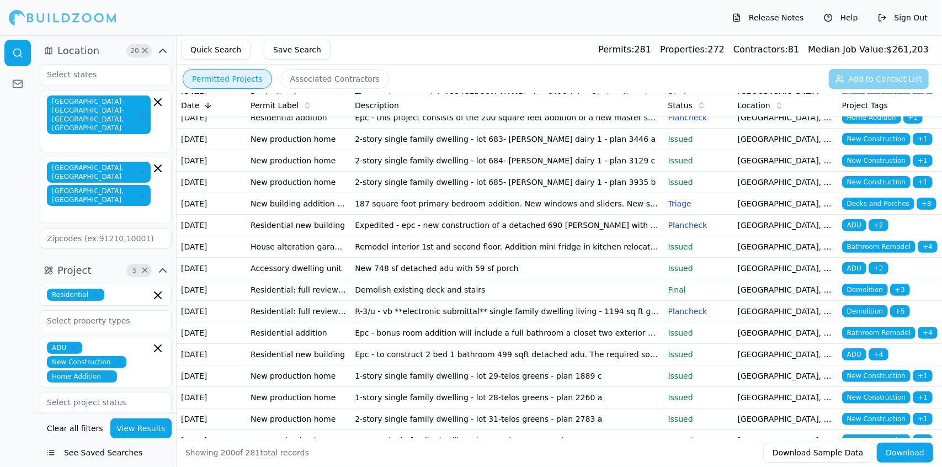
scroll to position [3047, 0]
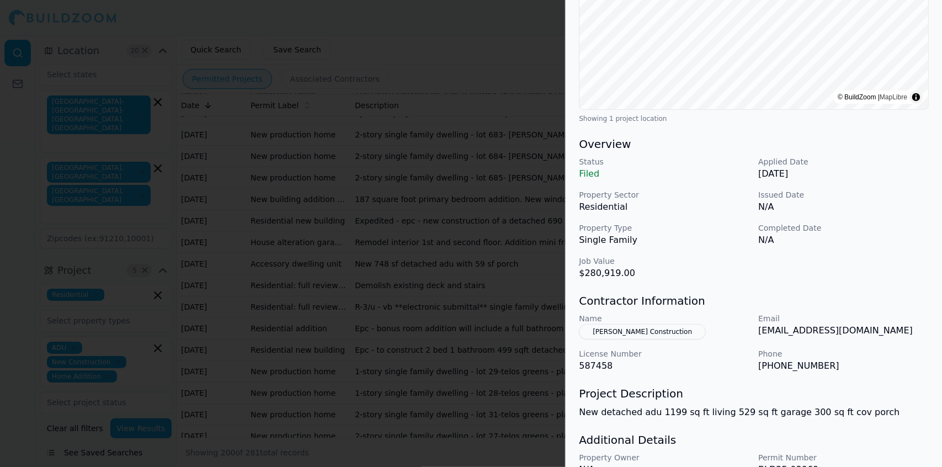
scroll to position [216, 0]
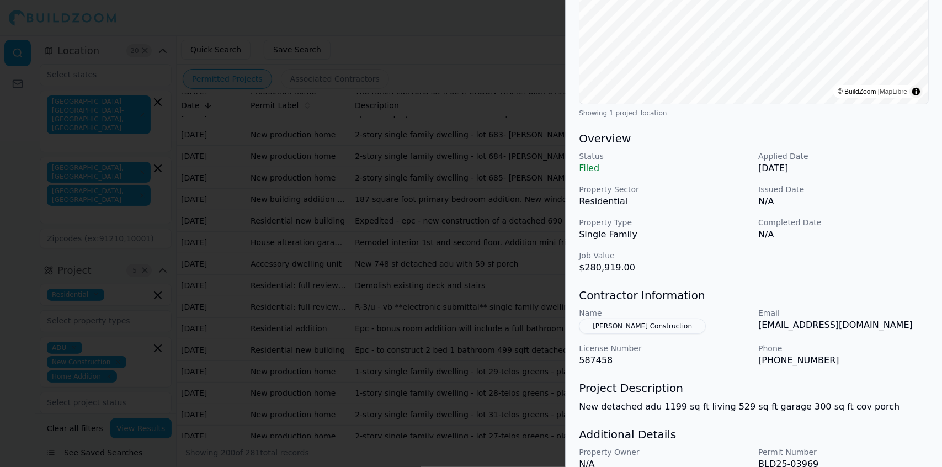
click at [662, 325] on button "[PERSON_NAME] Construction" at bounding box center [642, 325] width 127 height 15
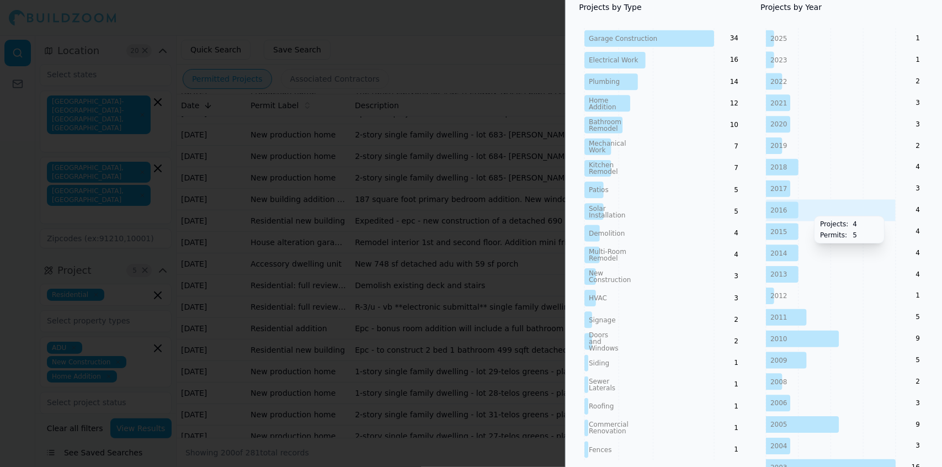
scroll to position [0, 0]
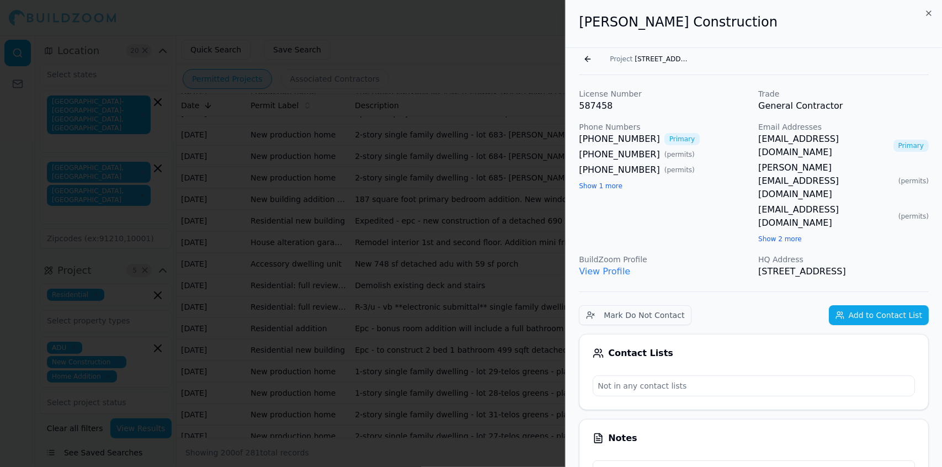
drag, startPoint x: 892, startPoint y: 218, endPoint x: 581, endPoint y: 27, distance: 365.0
copy div "[PERSON_NAME] Construction Go back Project [STREET_ADDRESS][PERSON_NAME] Licens…"
